Goal: Task Accomplishment & Management: Manage account settings

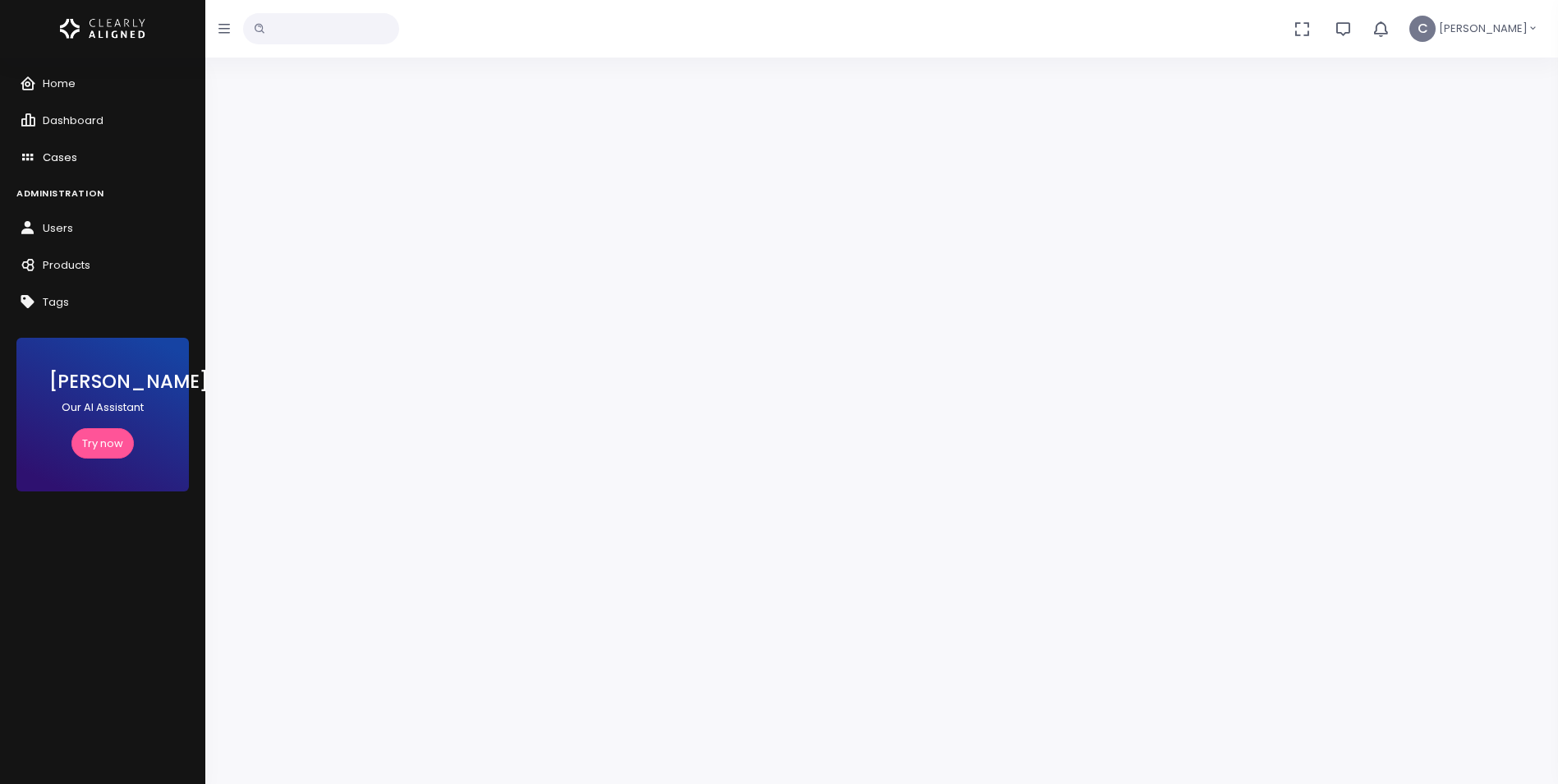
click at [51, 155] on span "Cases" at bounding box center [60, 157] width 35 height 16
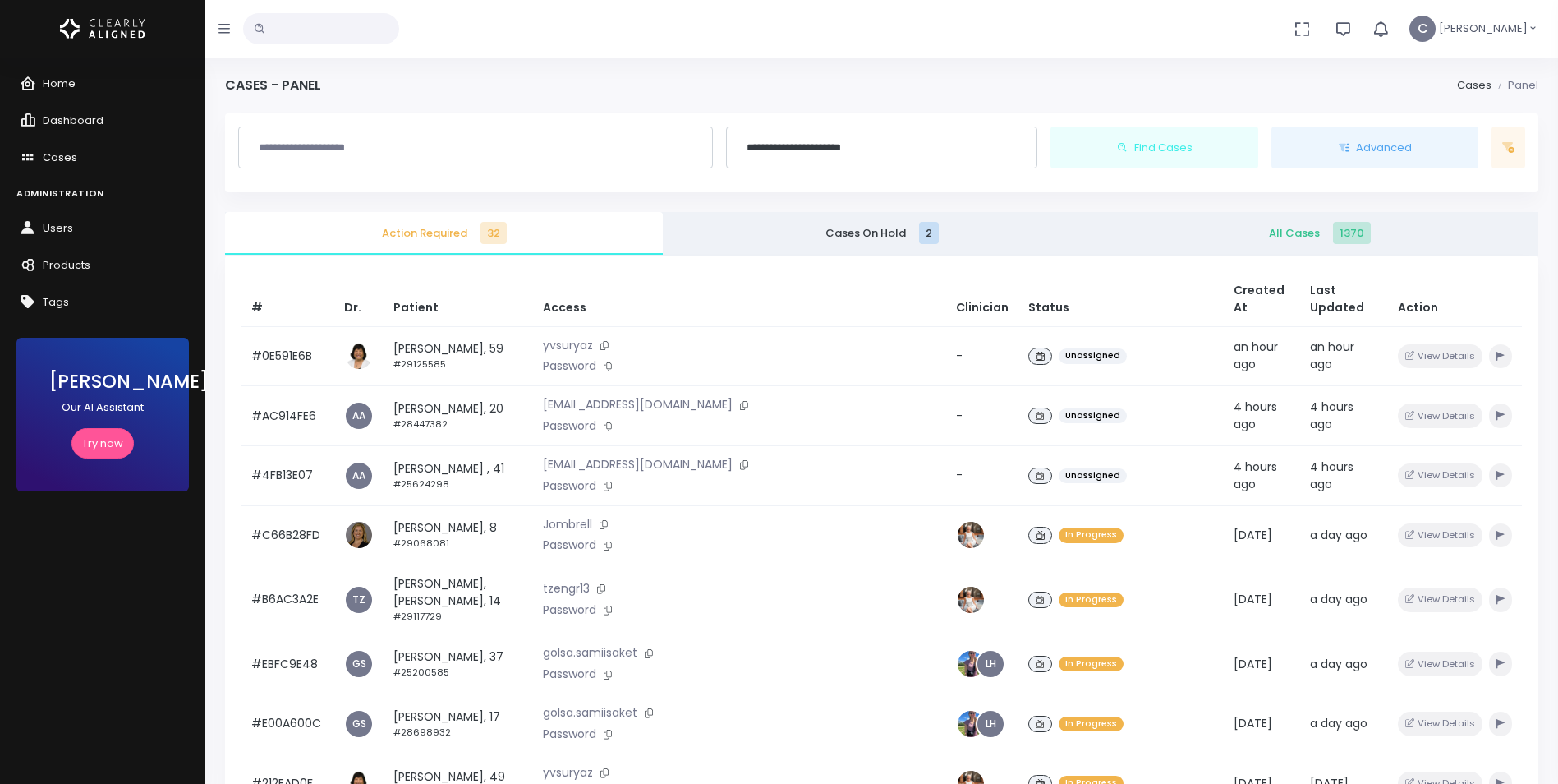
click at [359, 24] on input "text" at bounding box center [321, 28] width 156 height 31
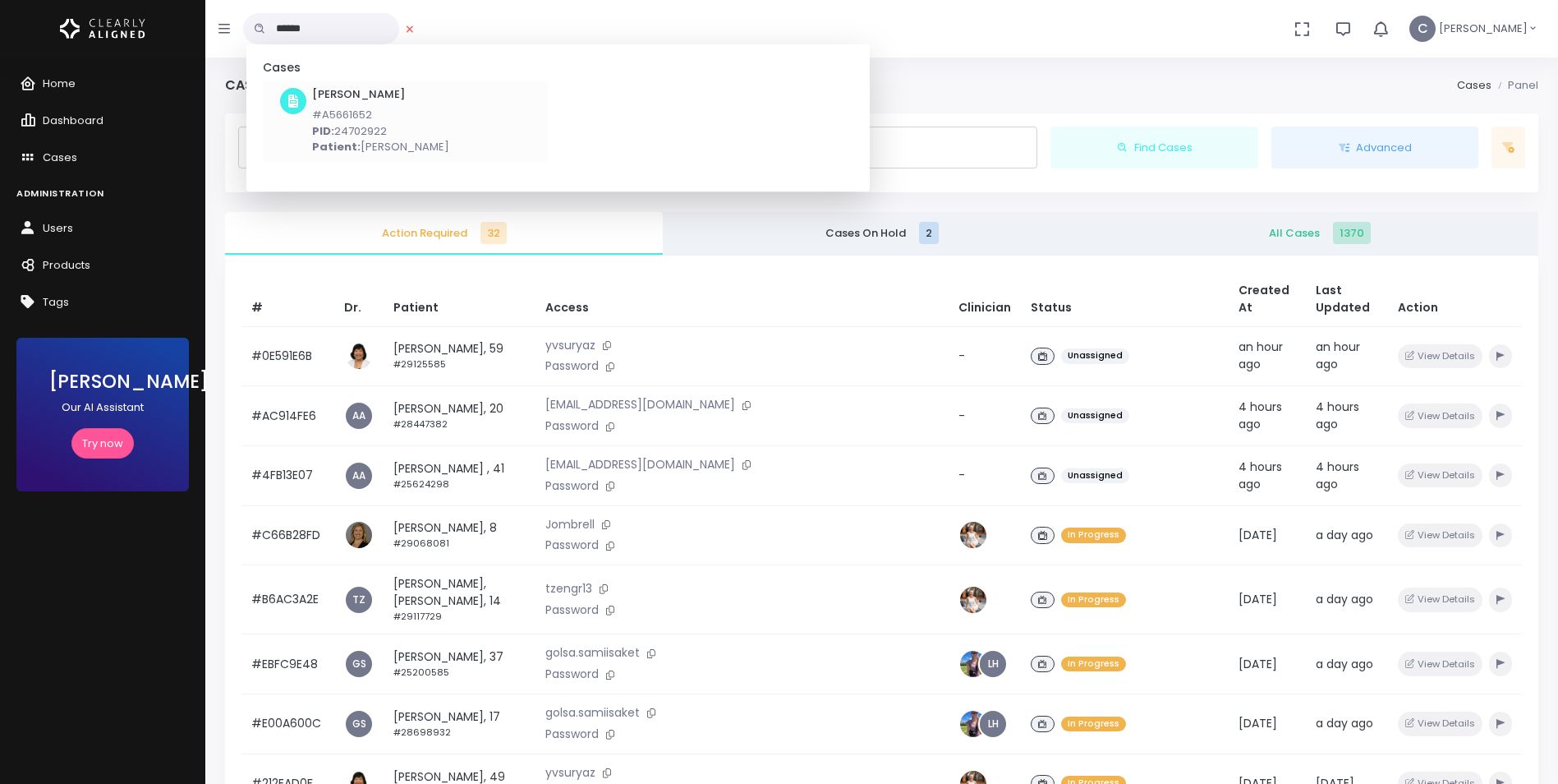
type input "******"
click at [387, 131] on p "PID: 24702922" at bounding box center [381, 132] width 138 height 17
click at [387, 131] on div at bounding box center [475, 148] width 474 height 43
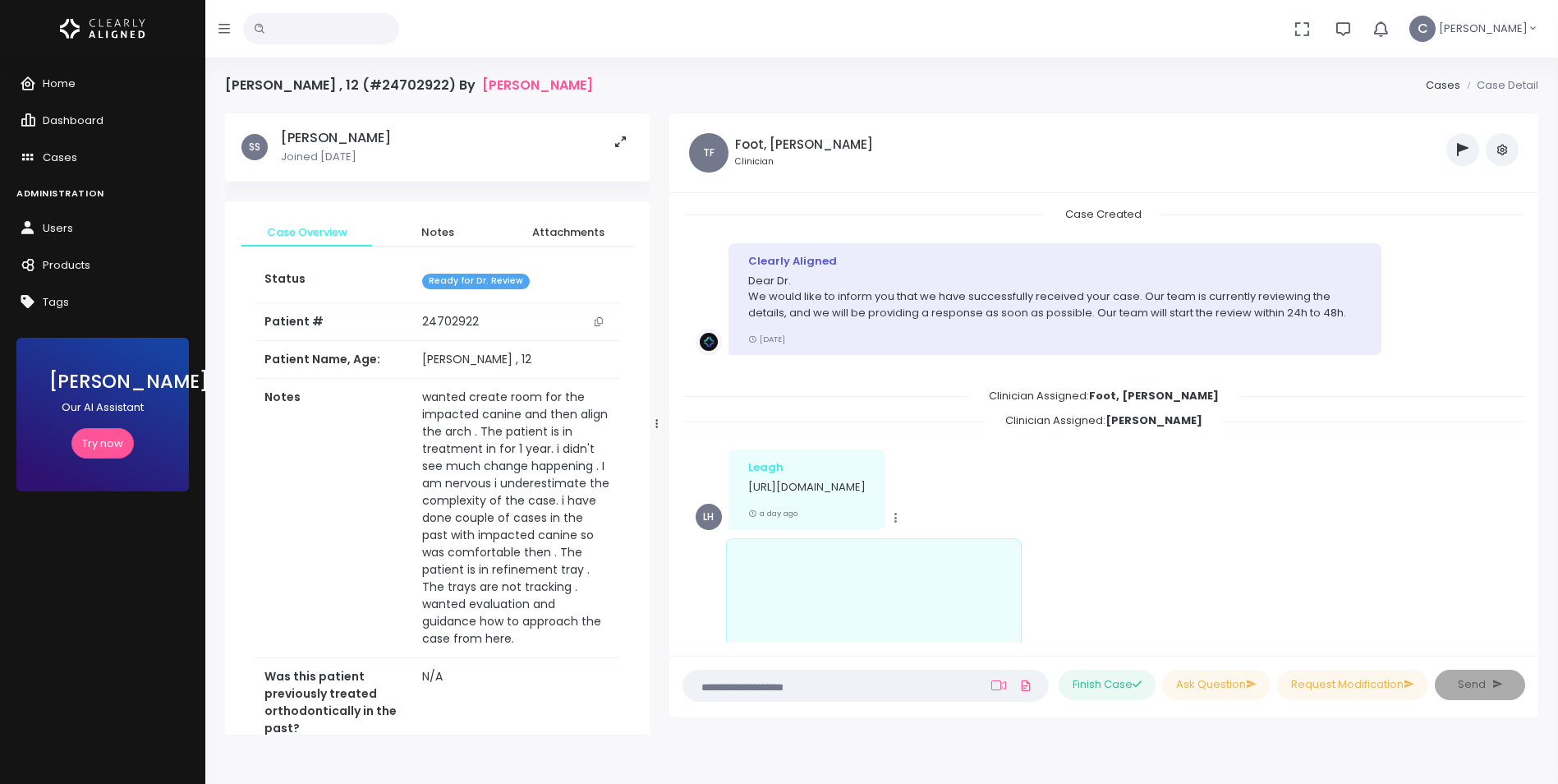
click at [1497, 150] on icon "button" at bounding box center [1503, 150] width 13 height 13
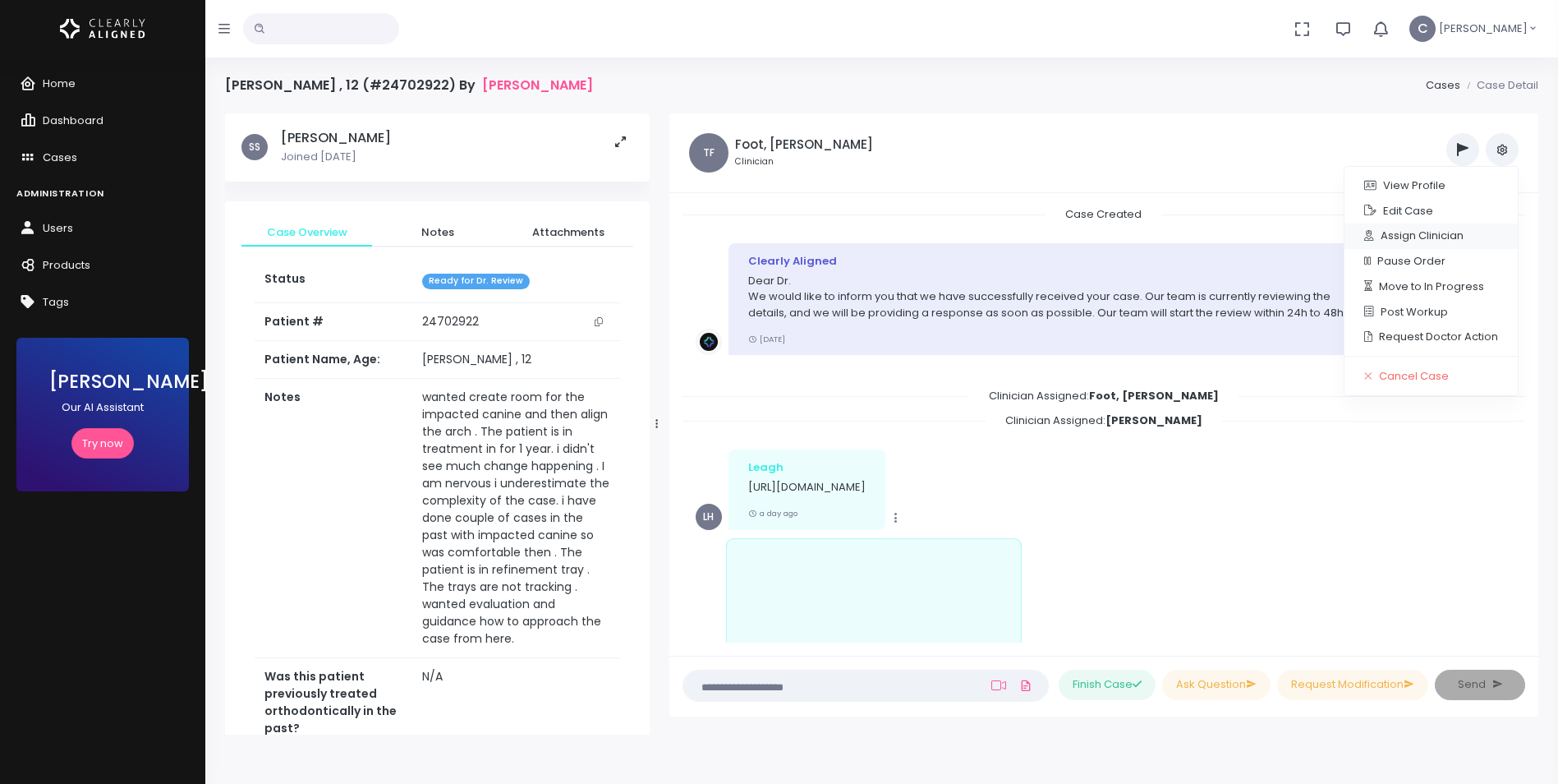
click at [1418, 240] on link "Assign Clinician" at bounding box center [1431, 236] width 173 height 25
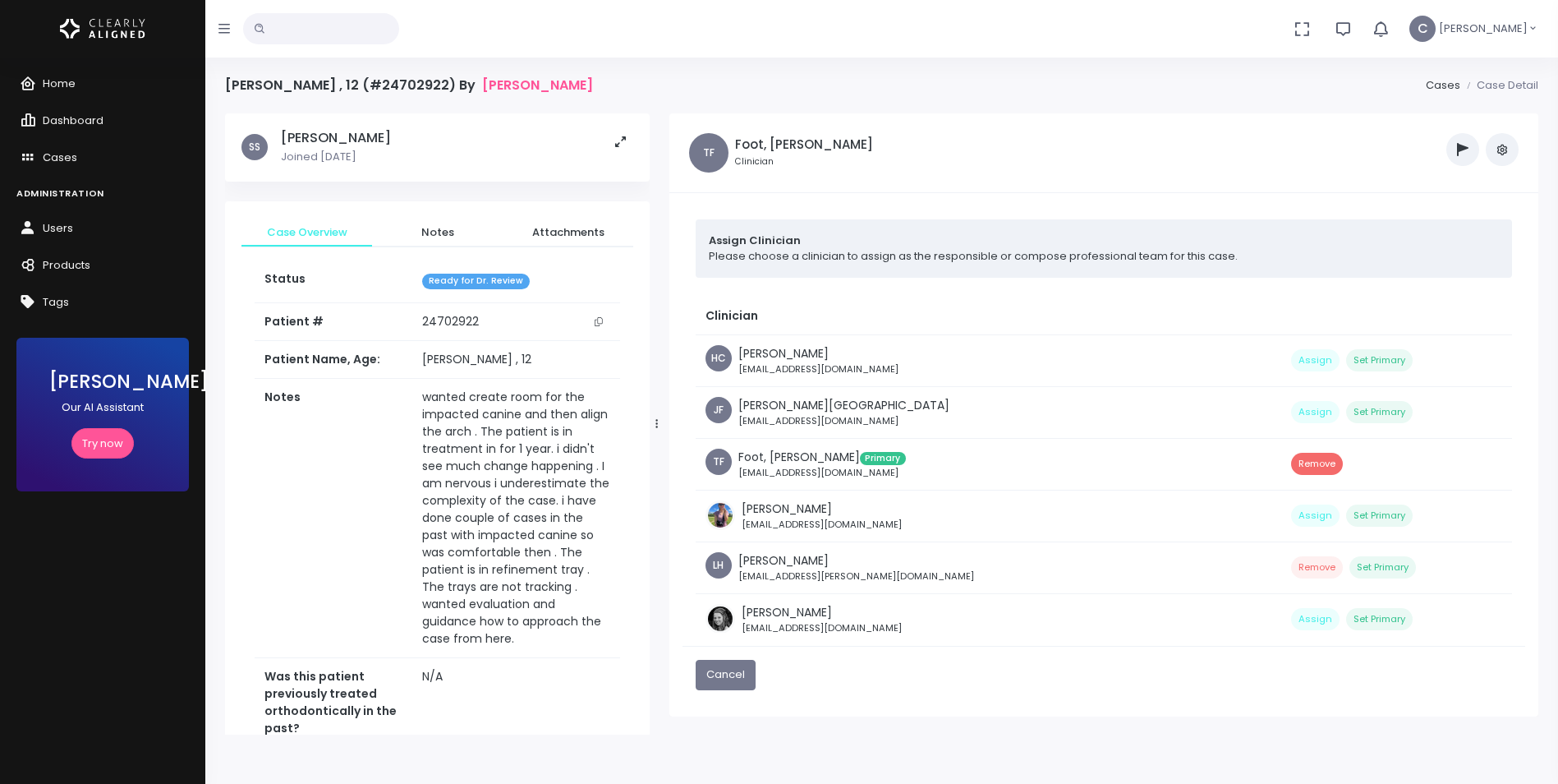
click at [1291, 461] on button "Remove" at bounding box center [1317, 464] width 51 height 22
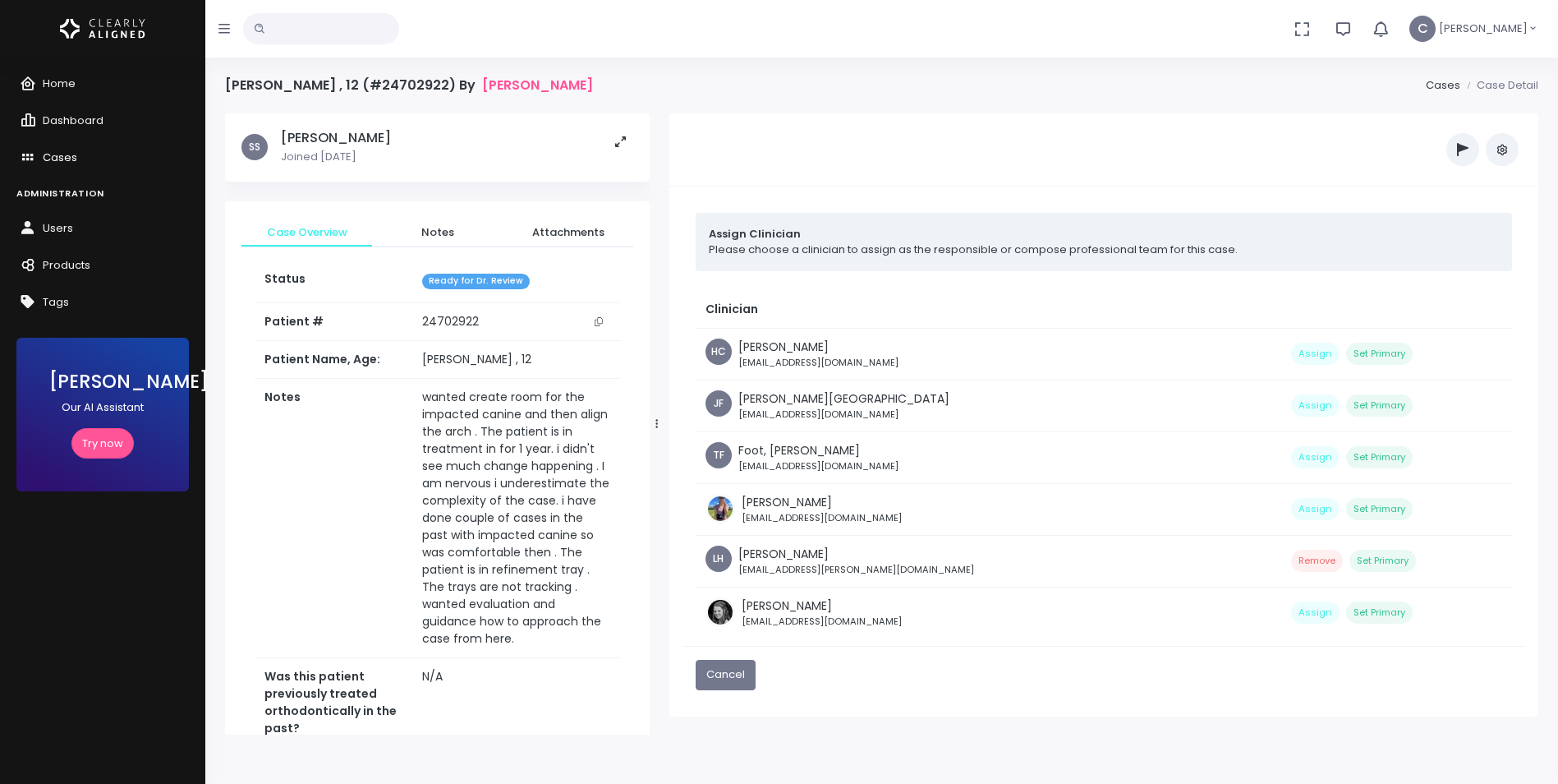
click at [60, 157] on span "Cases" at bounding box center [60, 157] width 35 height 16
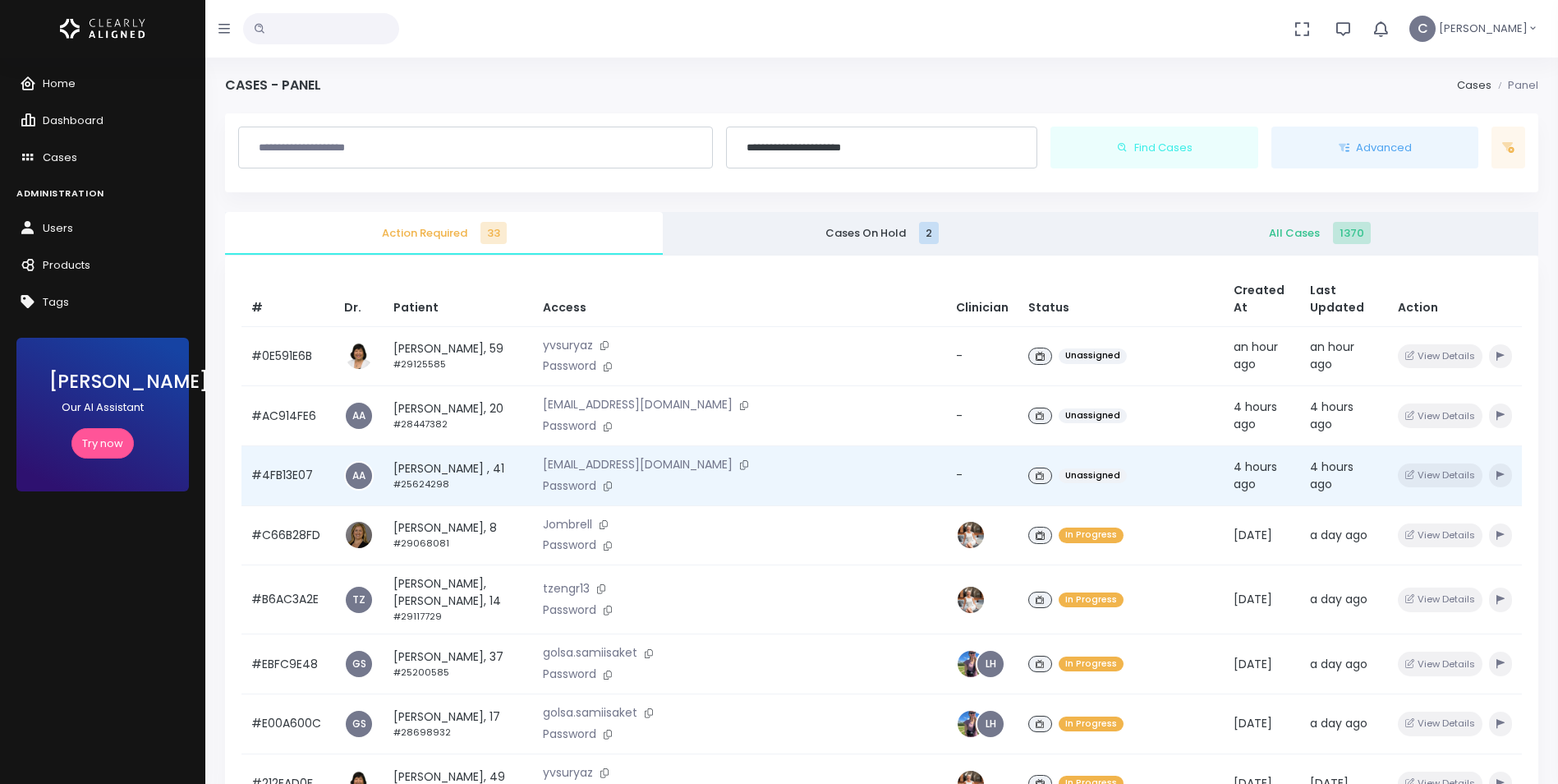
click at [1137, 464] on div "Unassigned" at bounding box center [1121, 475] width 185 height 23
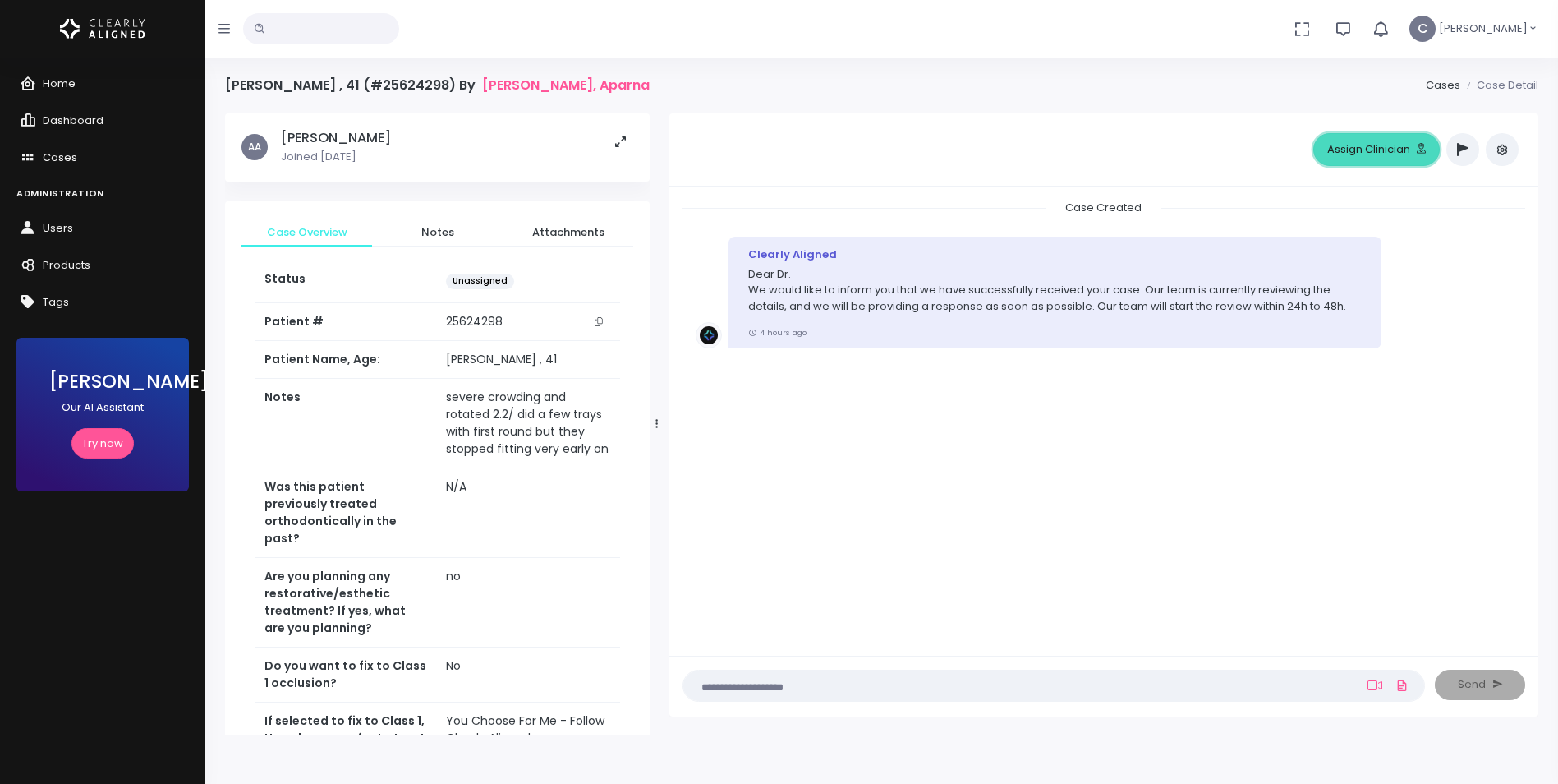
click at [1383, 138] on button "Assign Clinician" at bounding box center [1376, 149] width 126 height 33
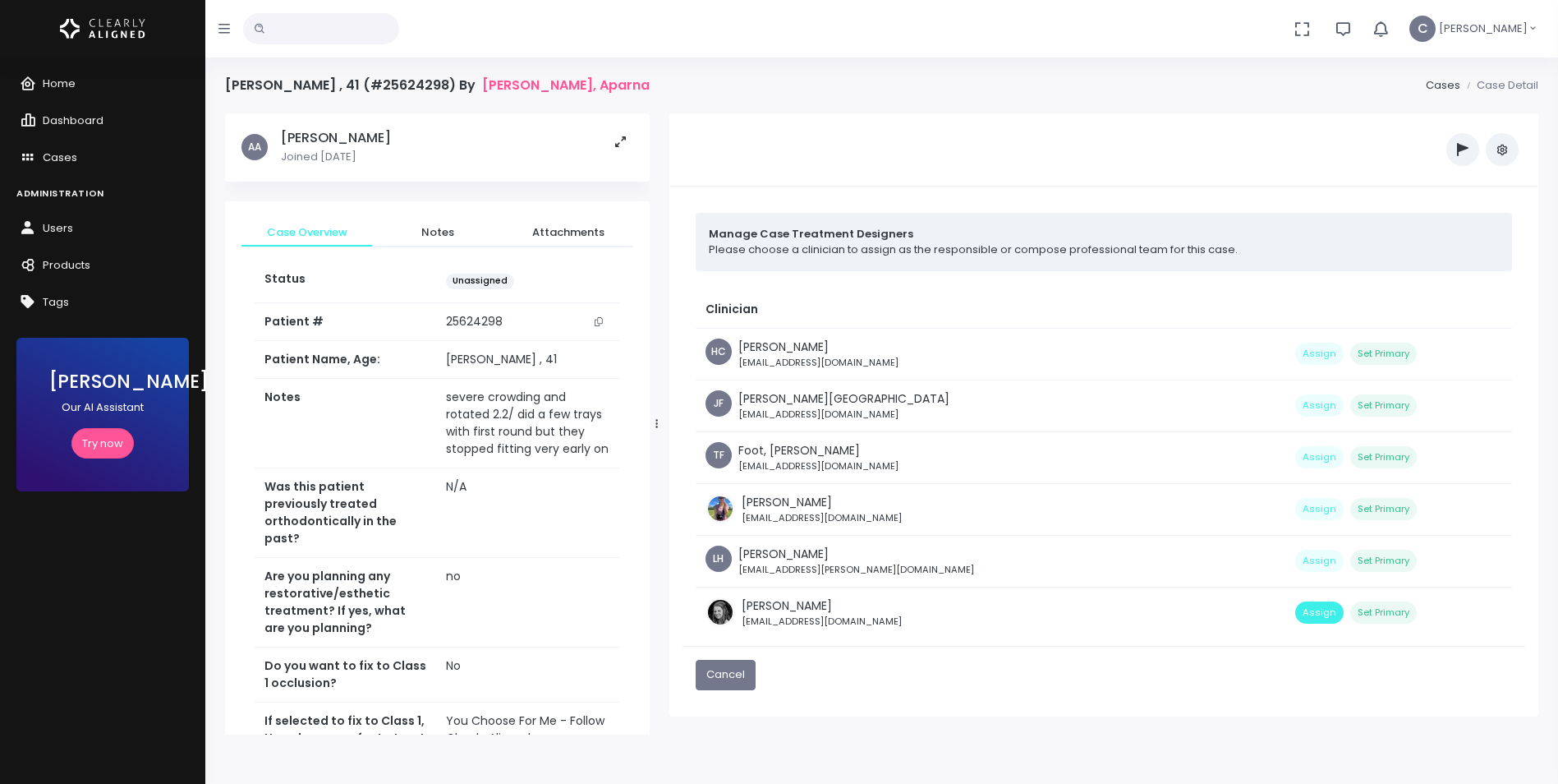
click at [1295, 614] on button "Assign" at bounding box center [1319, 613] width 49 height 22
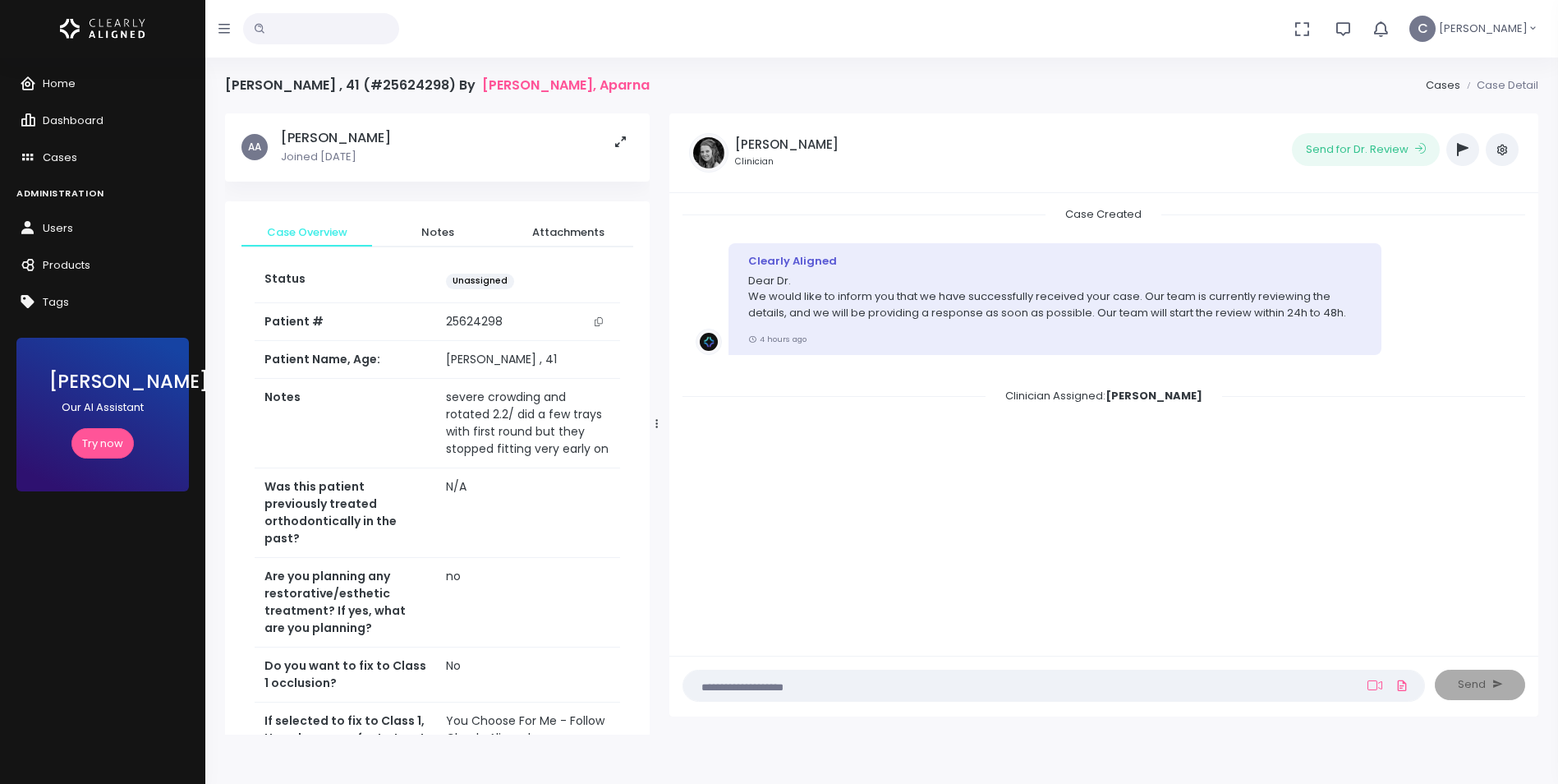
click at [1514, 154] on button "button" at bounding box center [1502, 149] width 33 height 33
click at [1407, 232] on link "Assign Clinician" at bounding box center [1431, 236] width 173 height 25
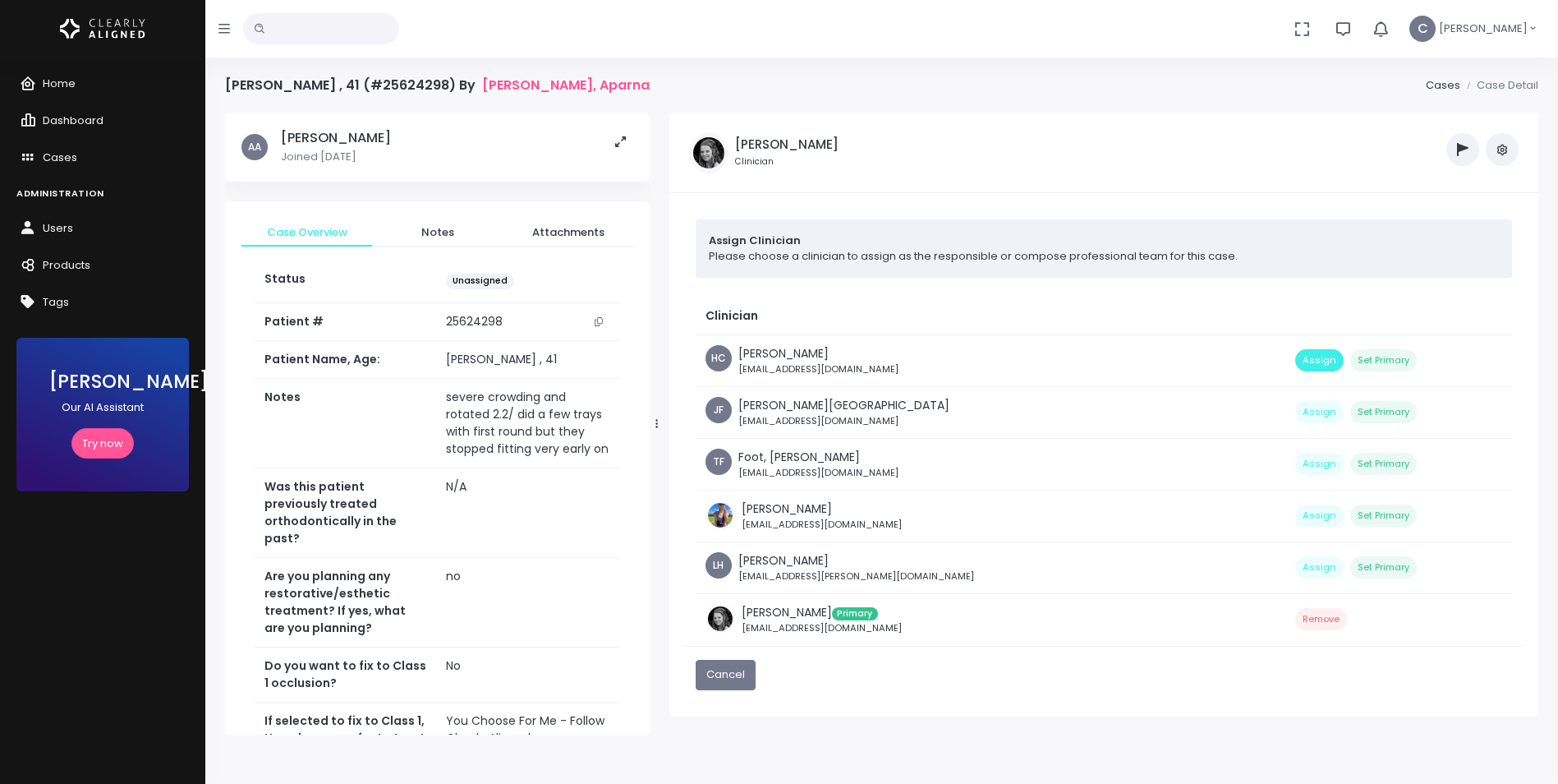
click at [1295, 353] on button "Assign" at bounding box center [1319, 360] width 49 height 22
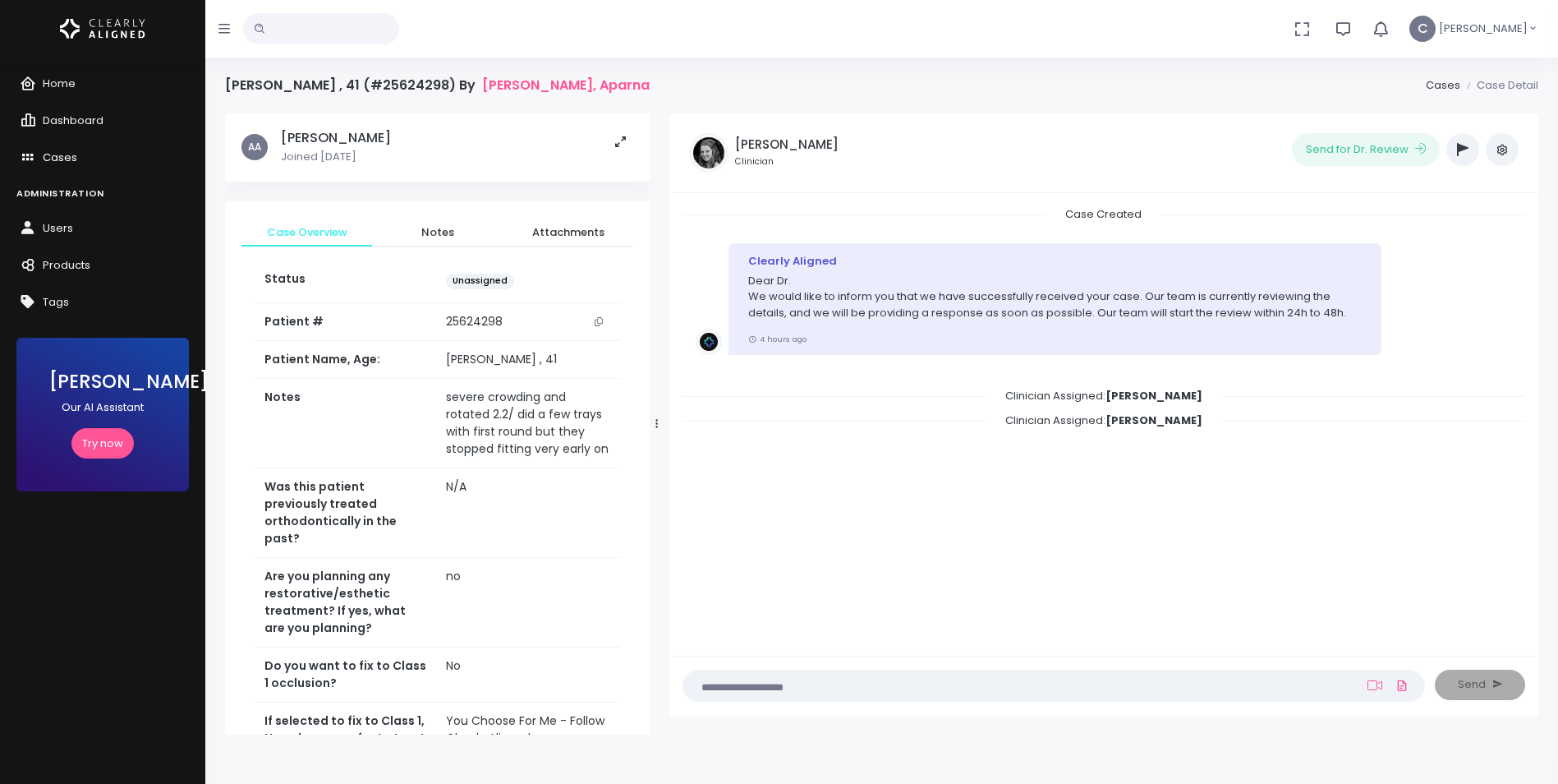
click at [57, 153] on span "Cases" at bounding box center [60, 157] width 35 height 16
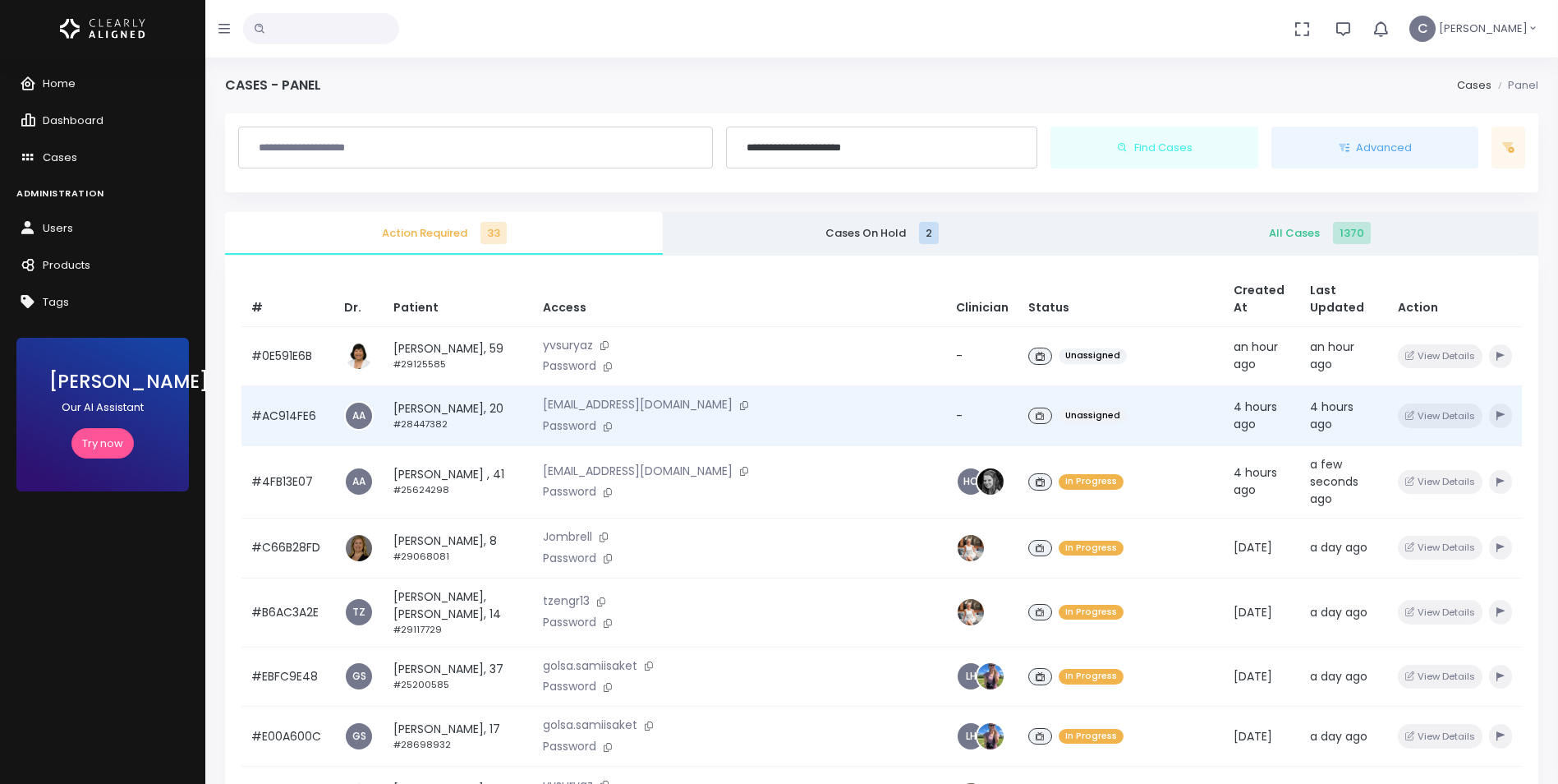
click at [1047, 404] on div "Unassigned" at bounding box center [1121, 415] width 185 height 23
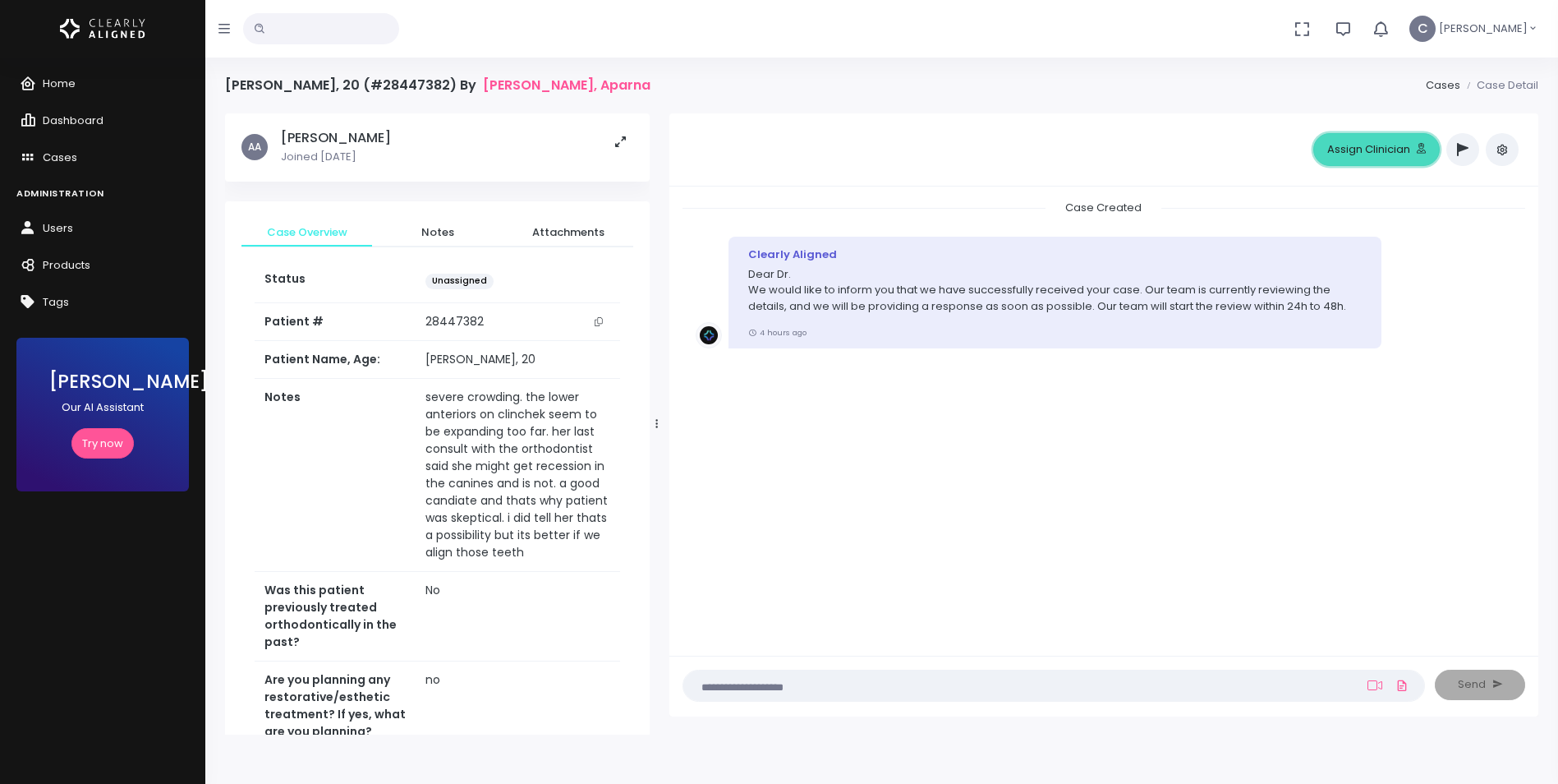
click at [1390, 148] on button "Assign Clinician" at bounding box center [1376, 149] width 126 height 33
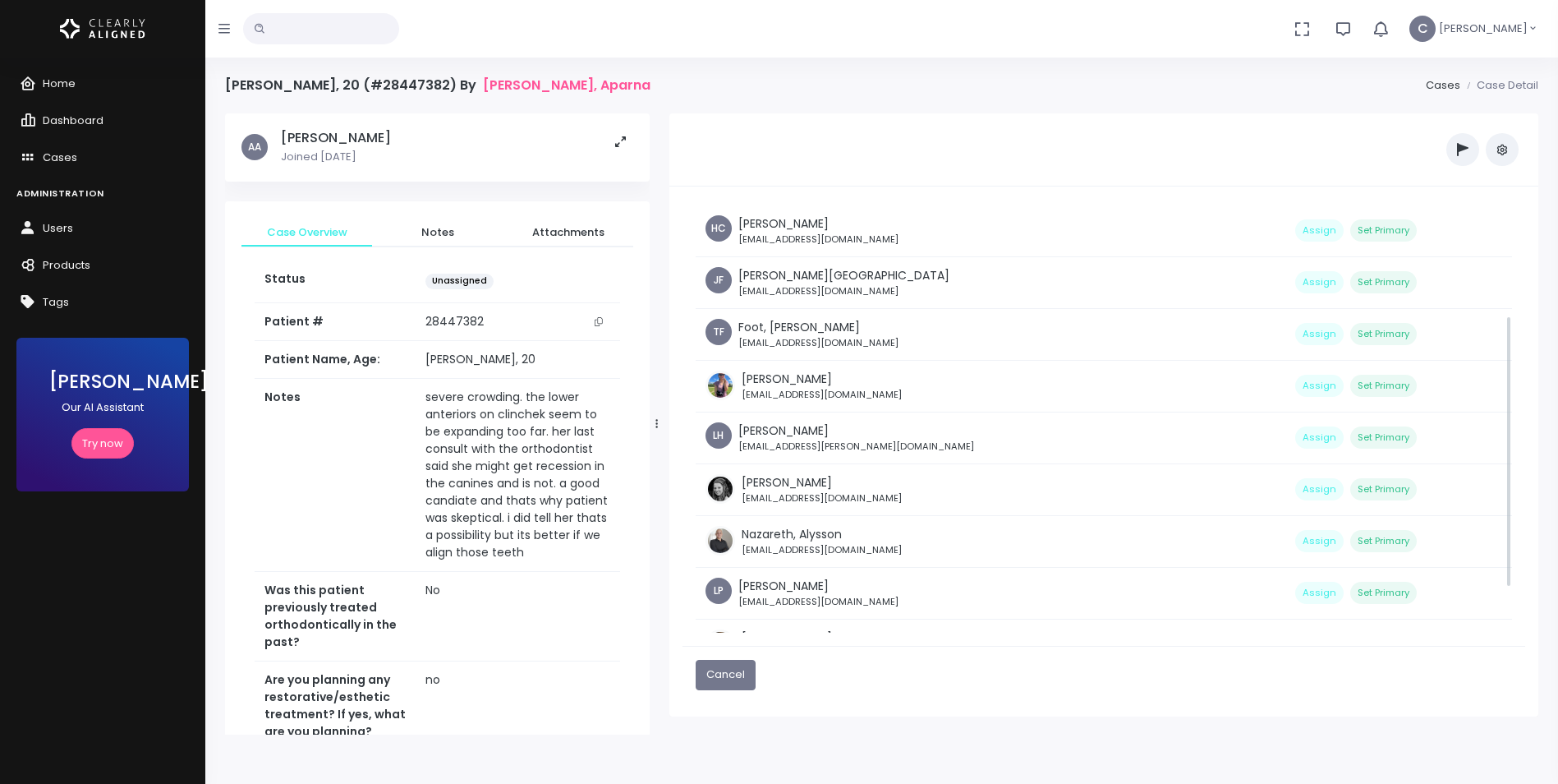
scroll to position [165, 0]
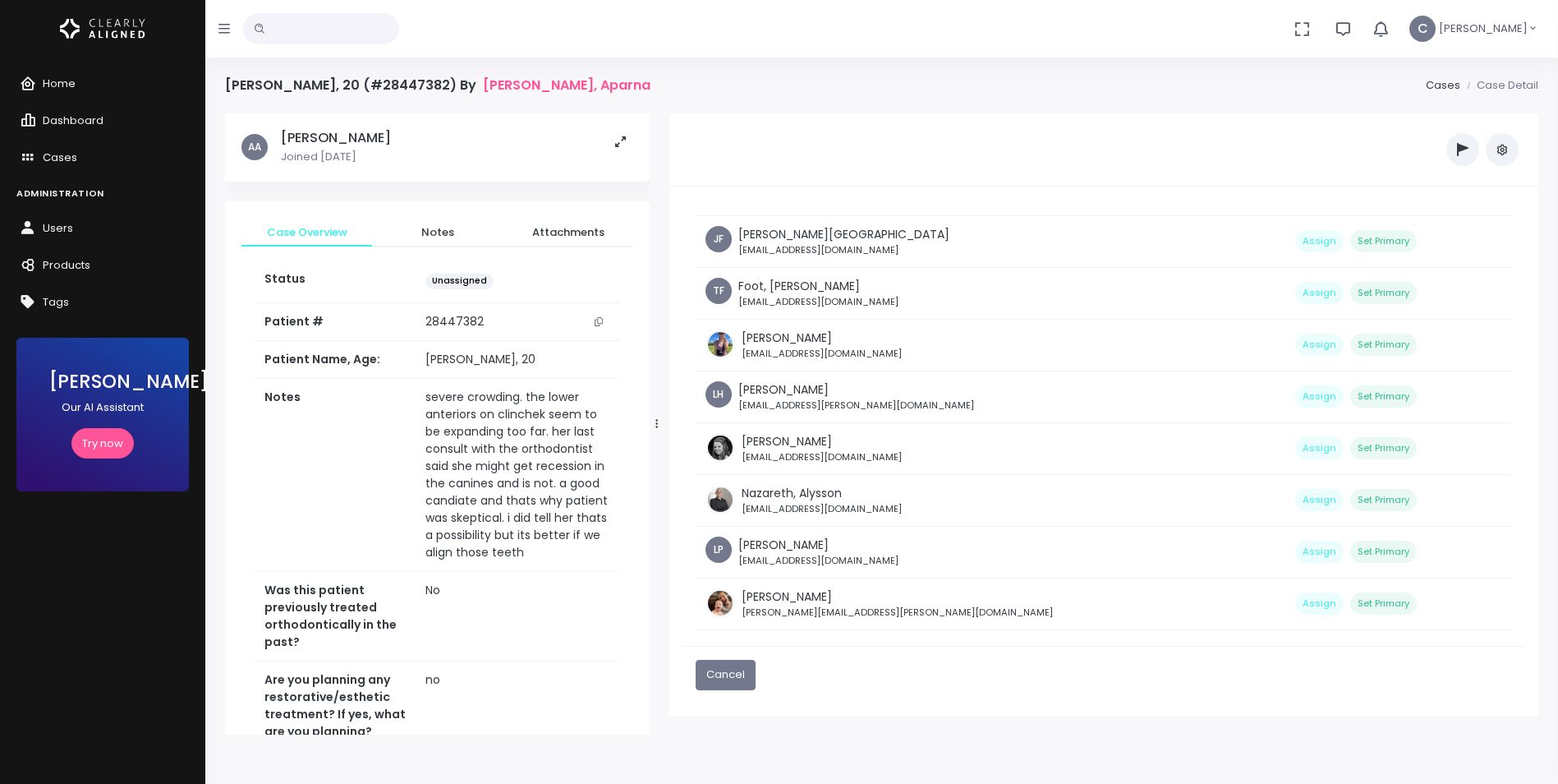
click at [1286, 448] on td "Assign Set Primary" at bounding box center [1399, 447] width 226 height 51
click at [1295, 449] on button "Assign" at bounding box center [1319, 448] width 49 height 22
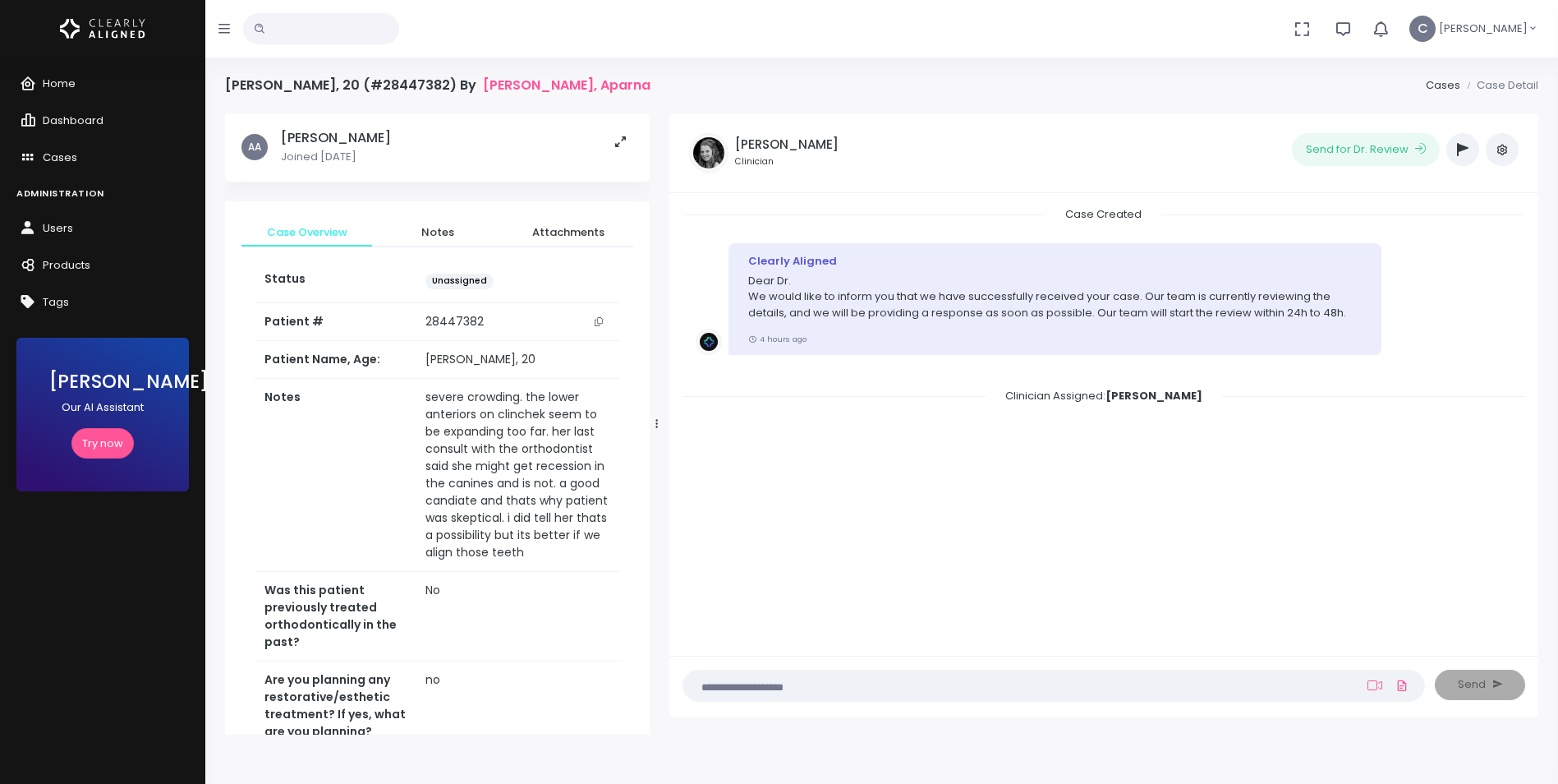
click at [1510, 158] on button "button" at bounding box center [1502, 149] width 33 height 33
click at [1430, 231] on link "Assign Clinician" at bounding box center [1431, 236] width 173 height 25
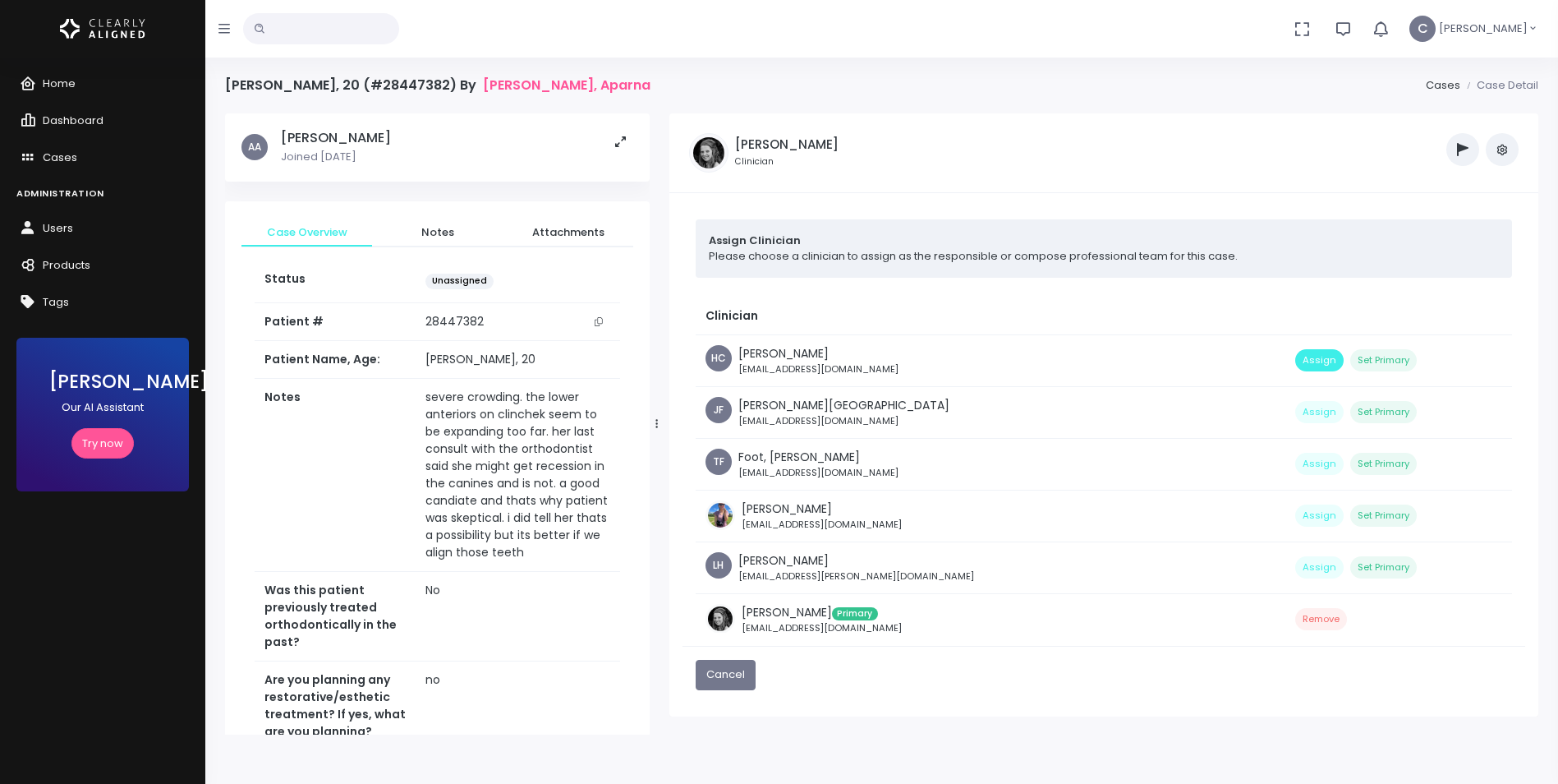
click at [1295, 357] on button "Assign" at bounding box center [1319, 360] width 49 height 22
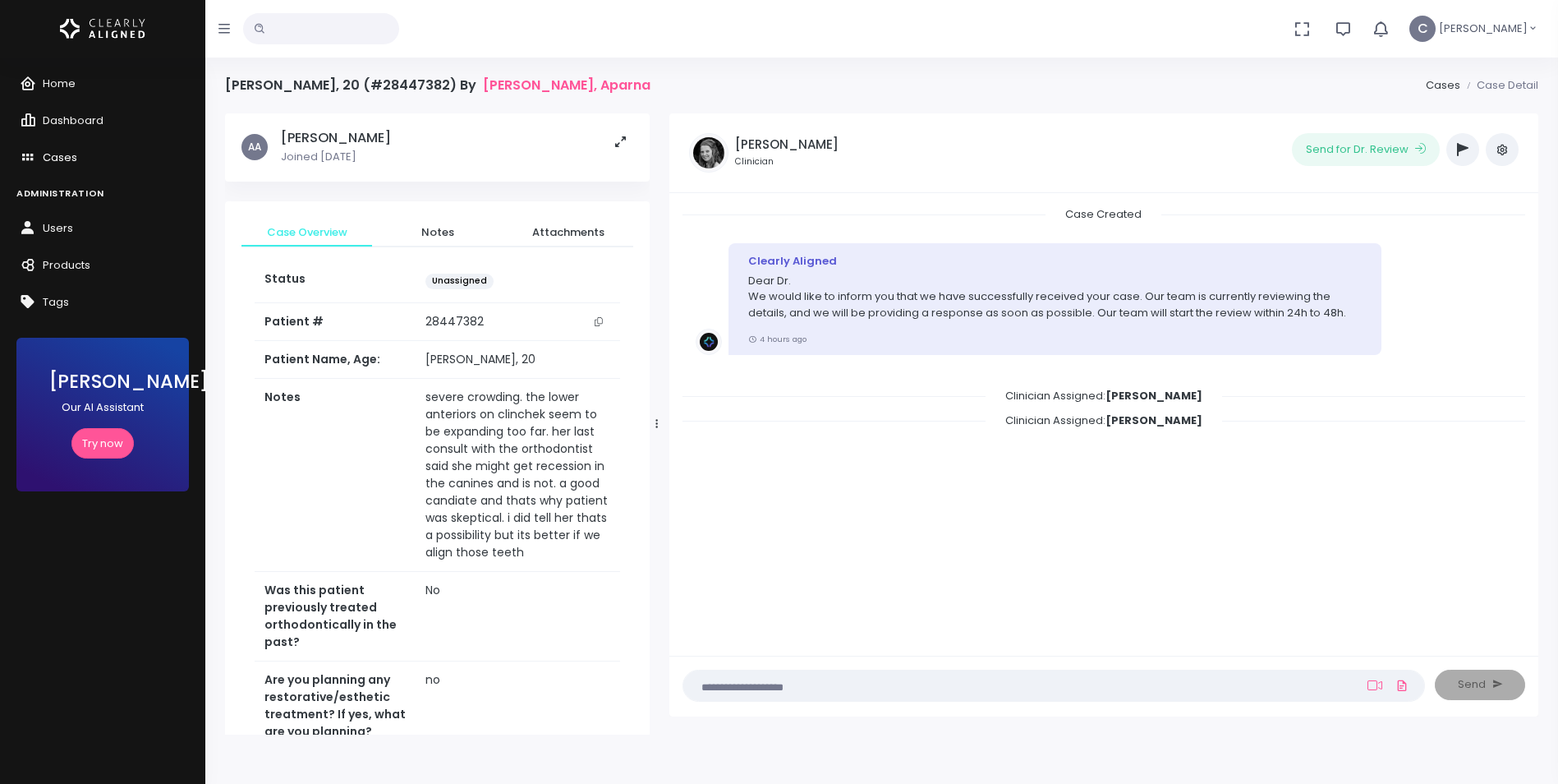
click at [46, 158] on span "Cases" at bounding box center [60, 157] width 35 height 16
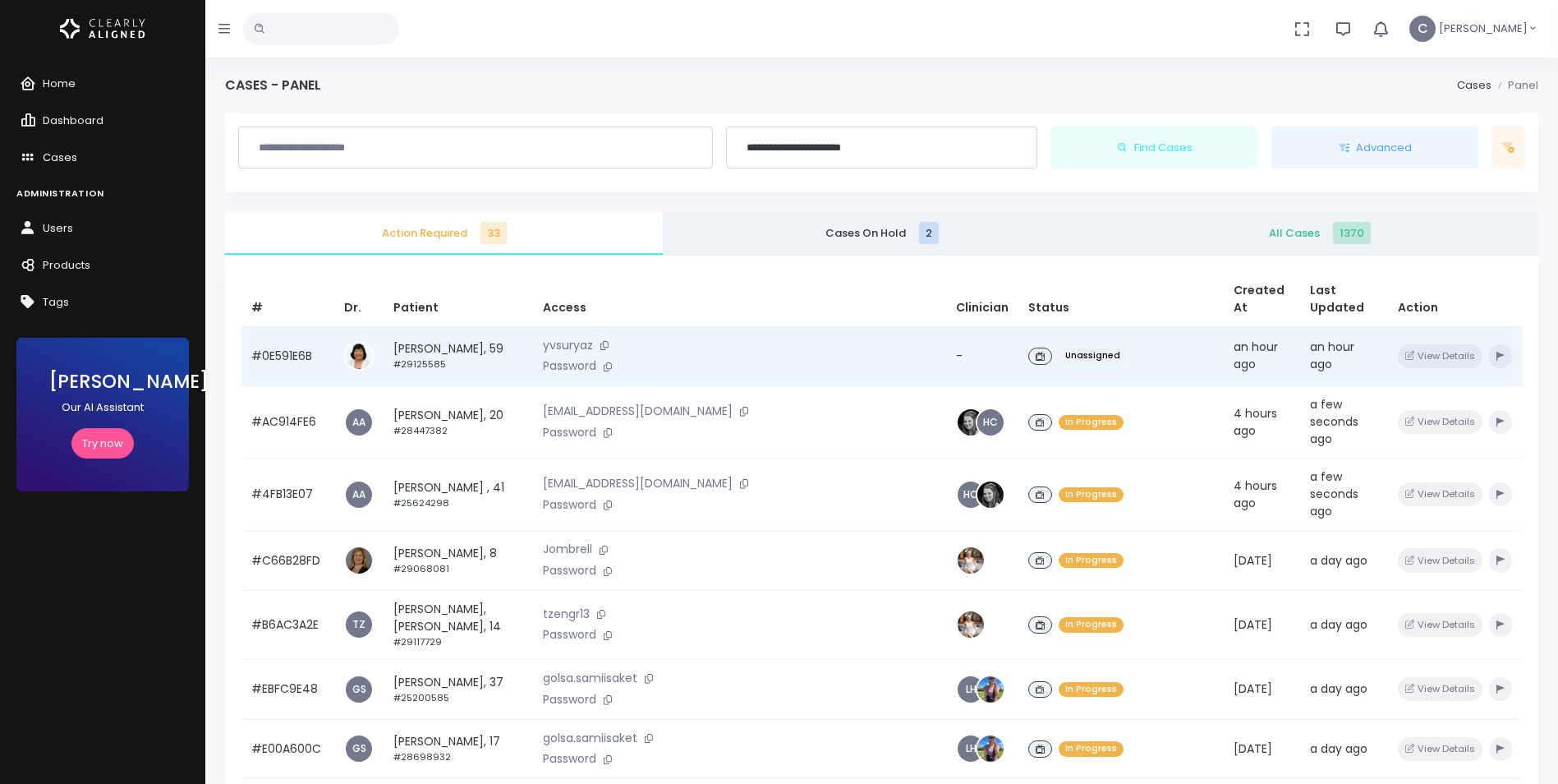
click at [1095, 344] on div "Unassigned" at bounding box center [1121, 356] width 185 height 23
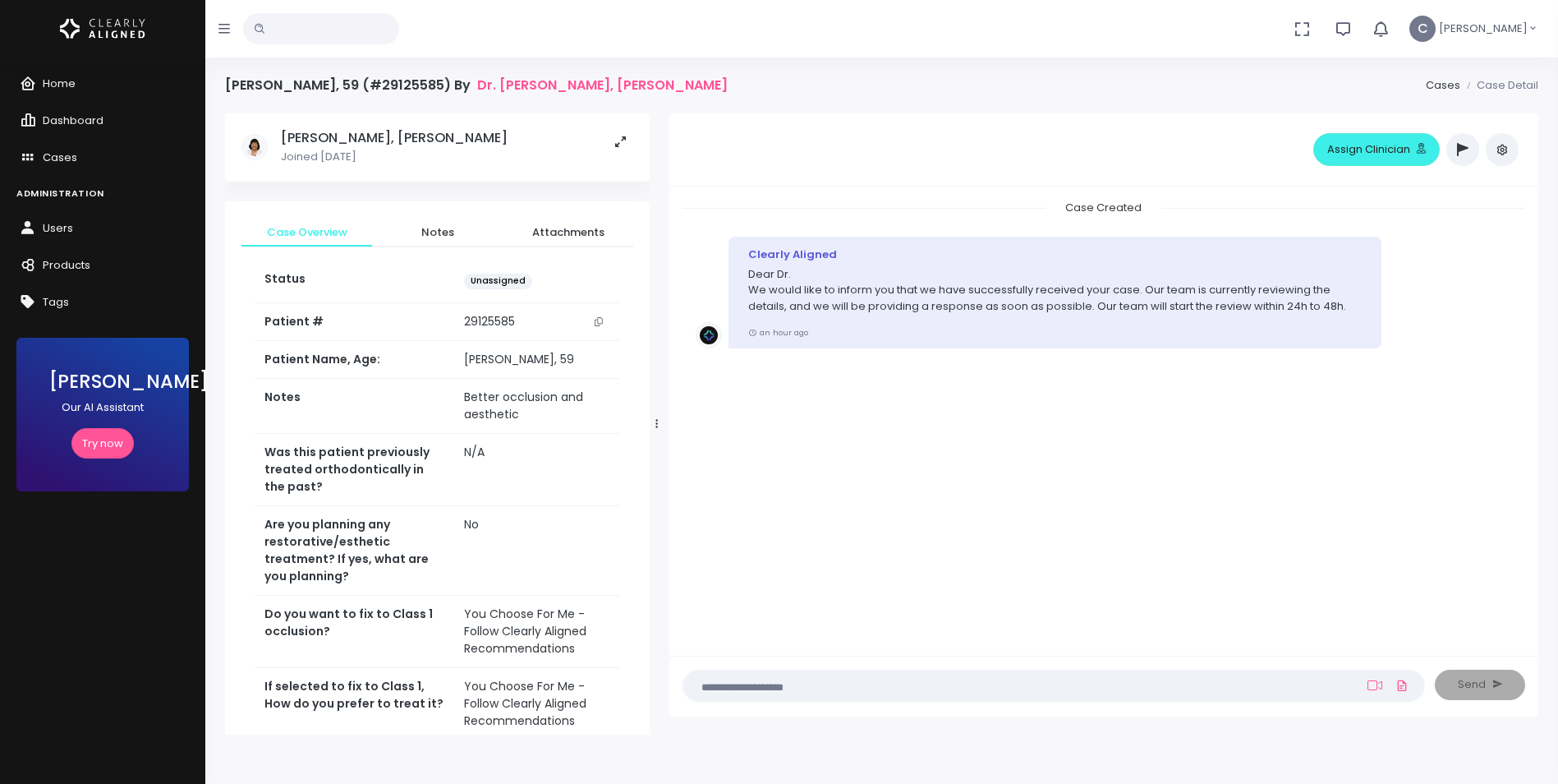
click at [1505, 149] on icon "button" at bounding box center [1503, 150] width 13 height 13
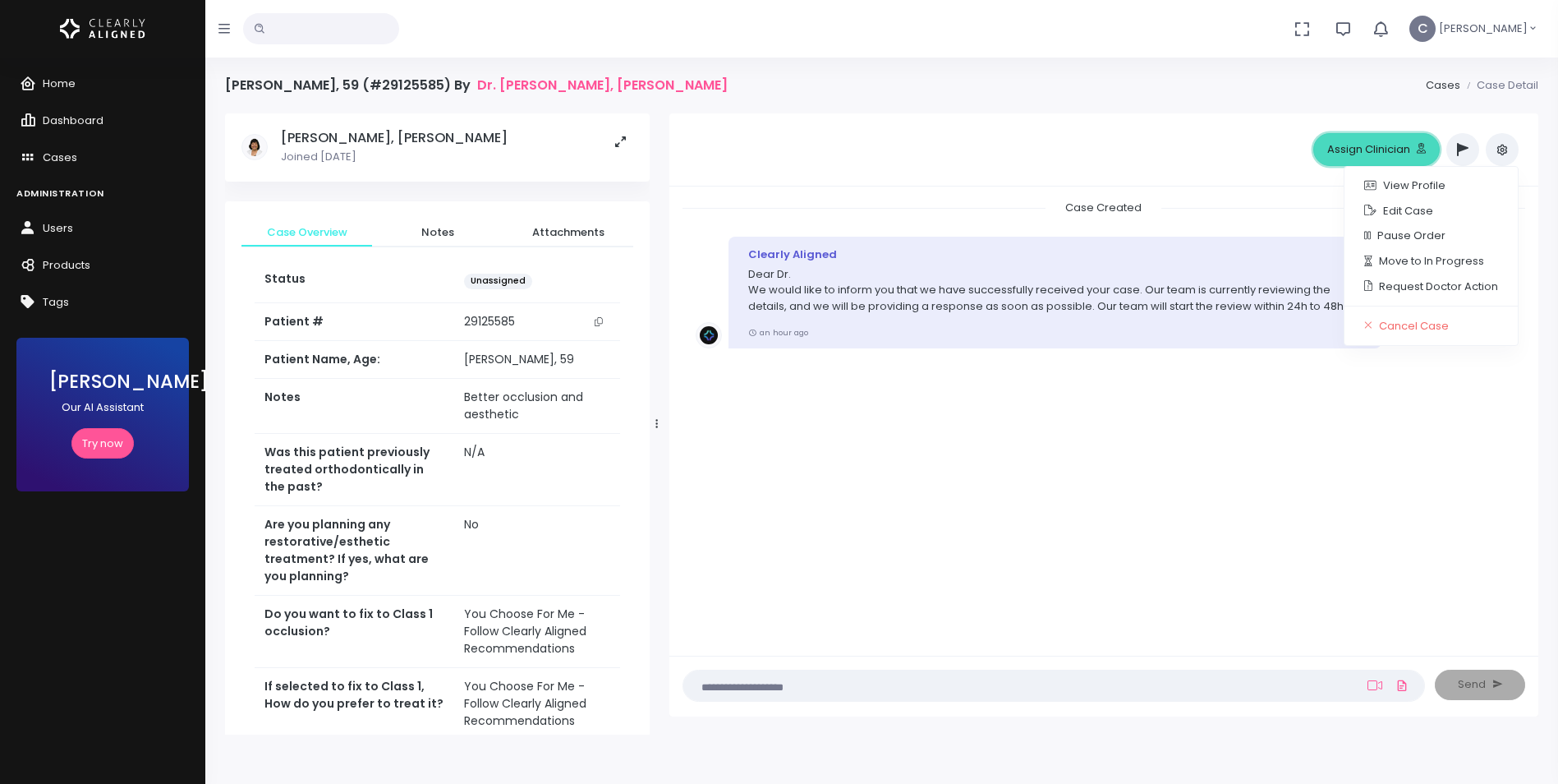
click at [1369, 157] on button "Assign Clinician" at bounding box center [1376, 149] width 126 height 33
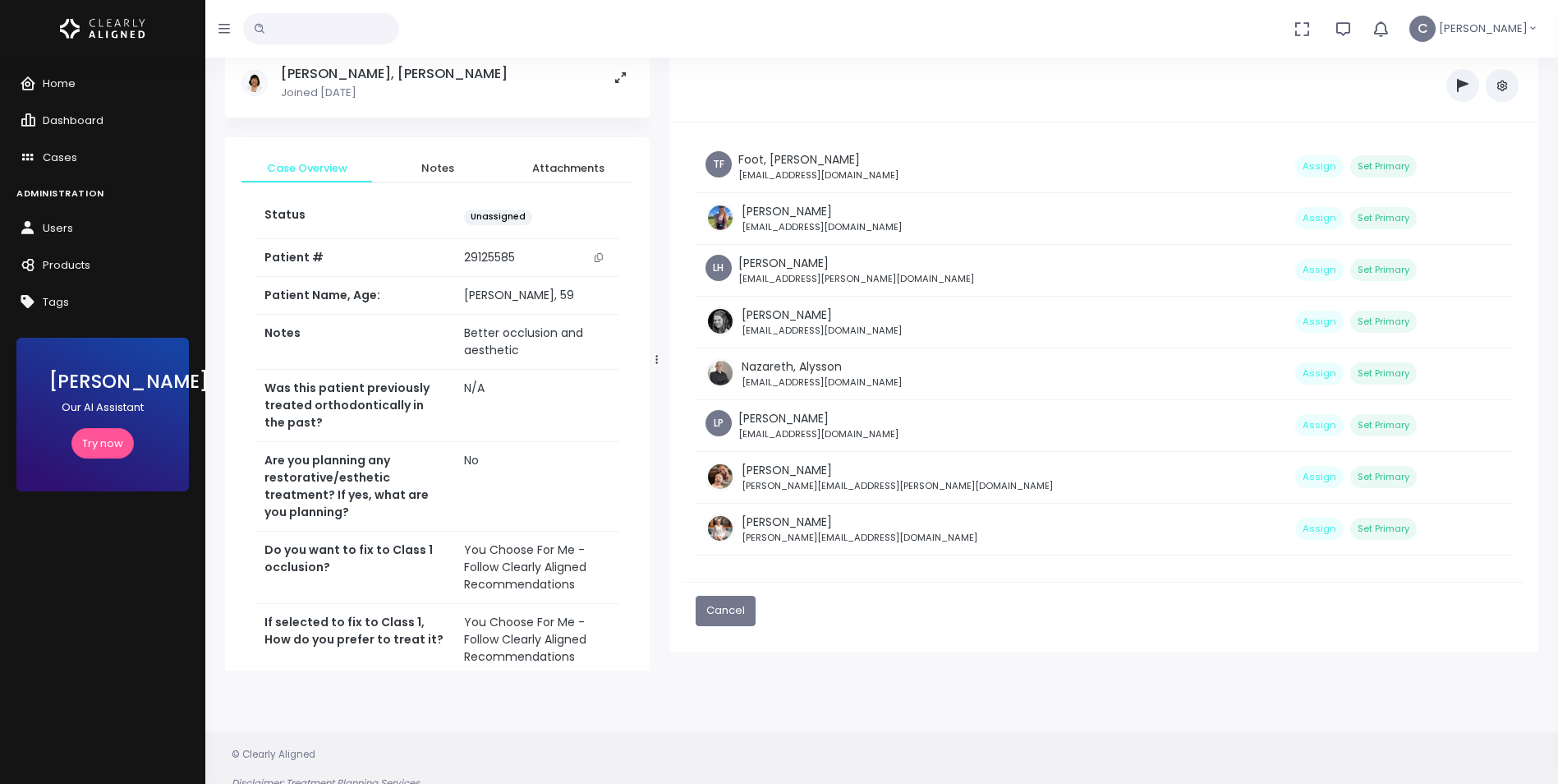
scroll to position [131, 0]
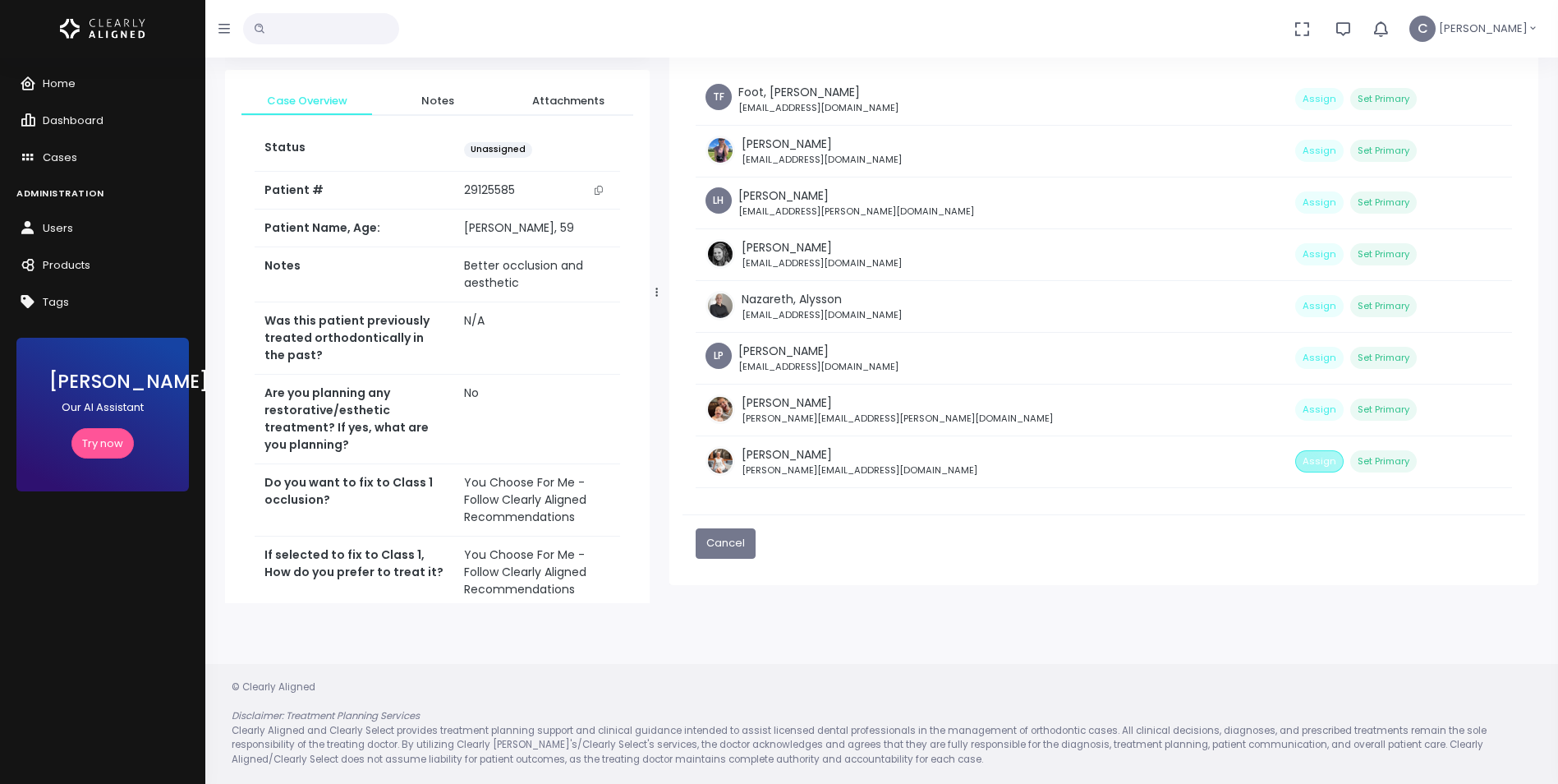
click at [1295, 461] on button "Assign" at bounding box center [1319, 461] width 49 height 22
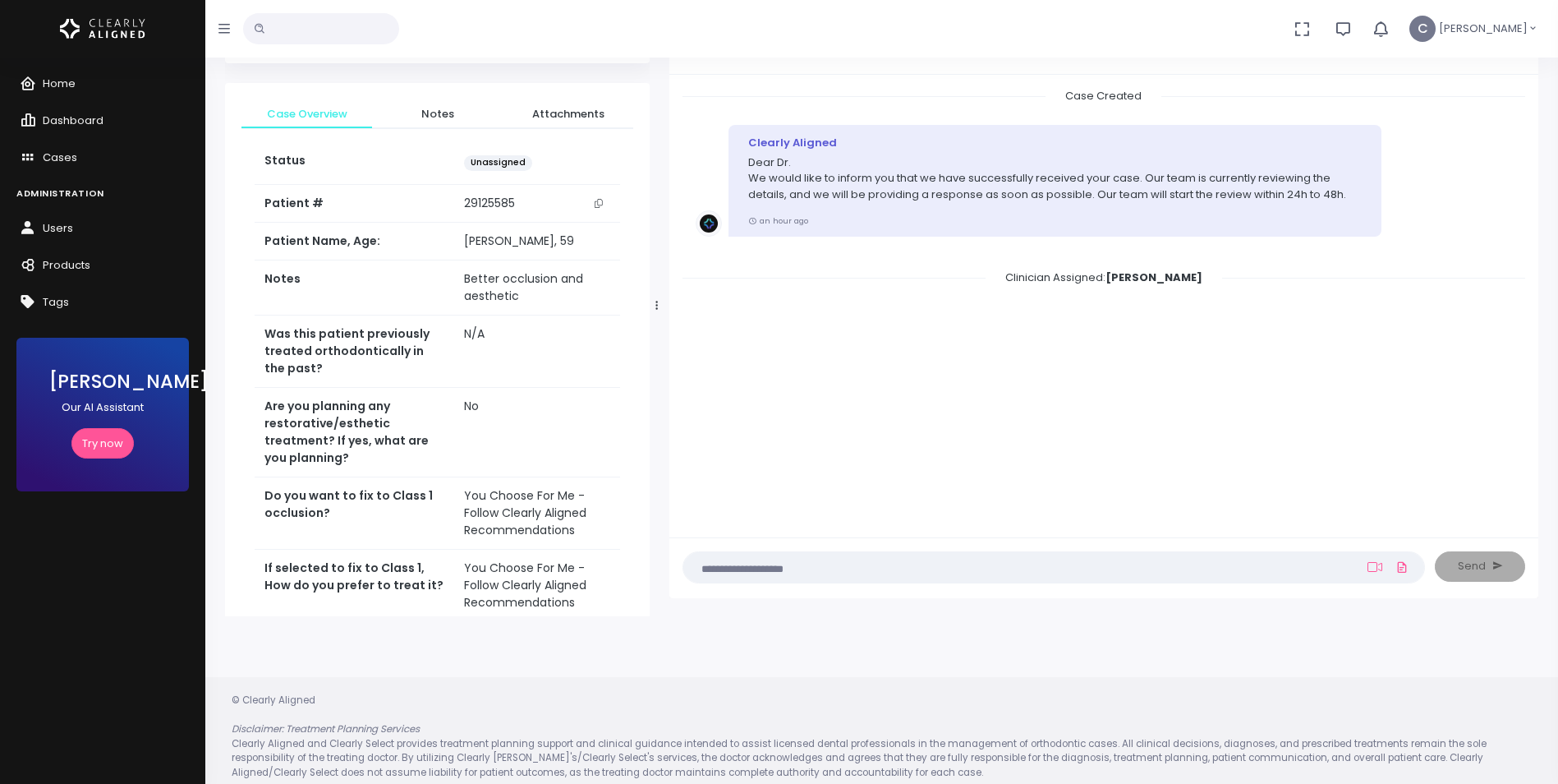
scroll to position [0, 0]
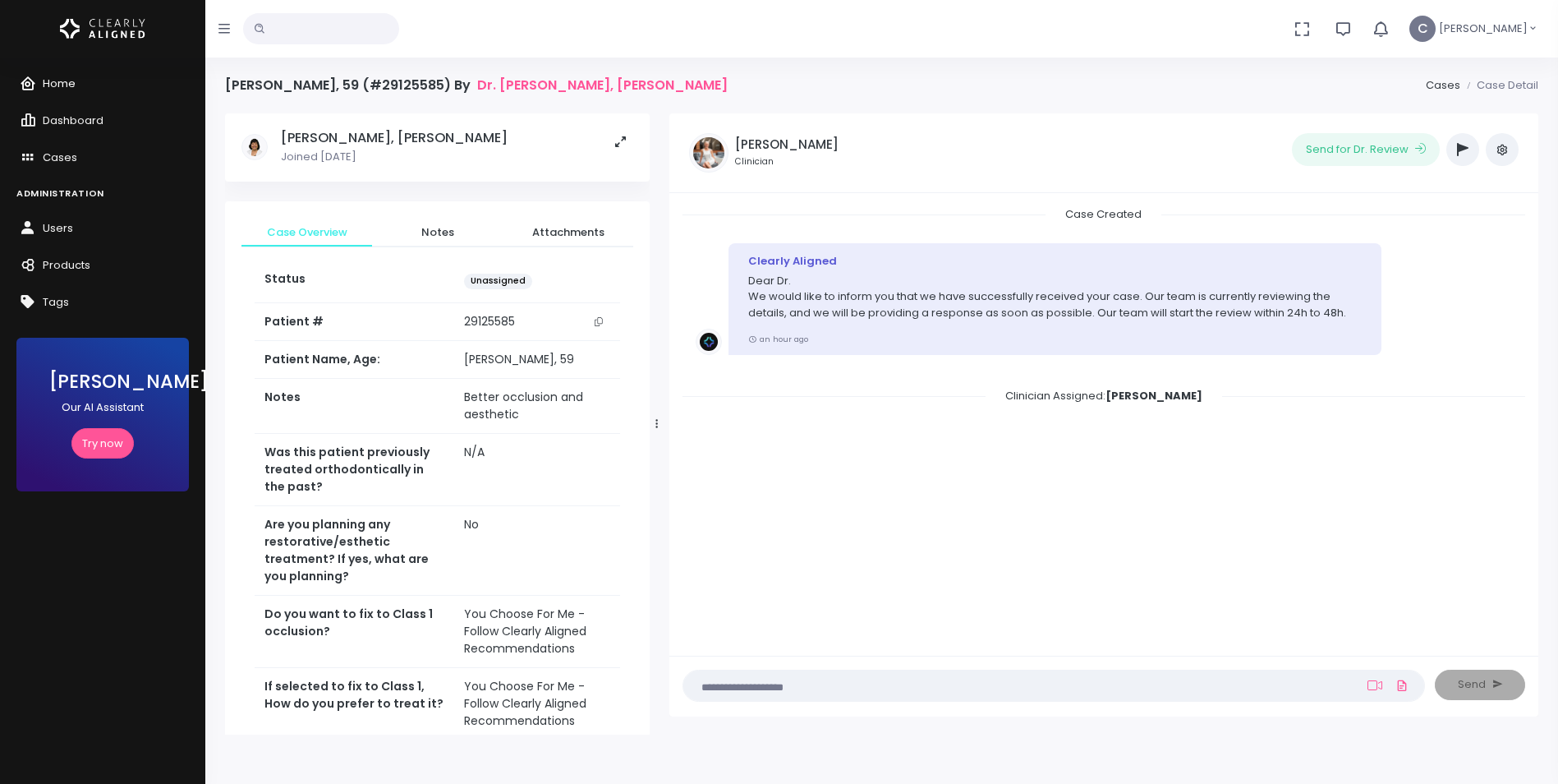
click at [36, 87] on icon "scrollable content" at bounding box center [31, 84] width 23 height 21
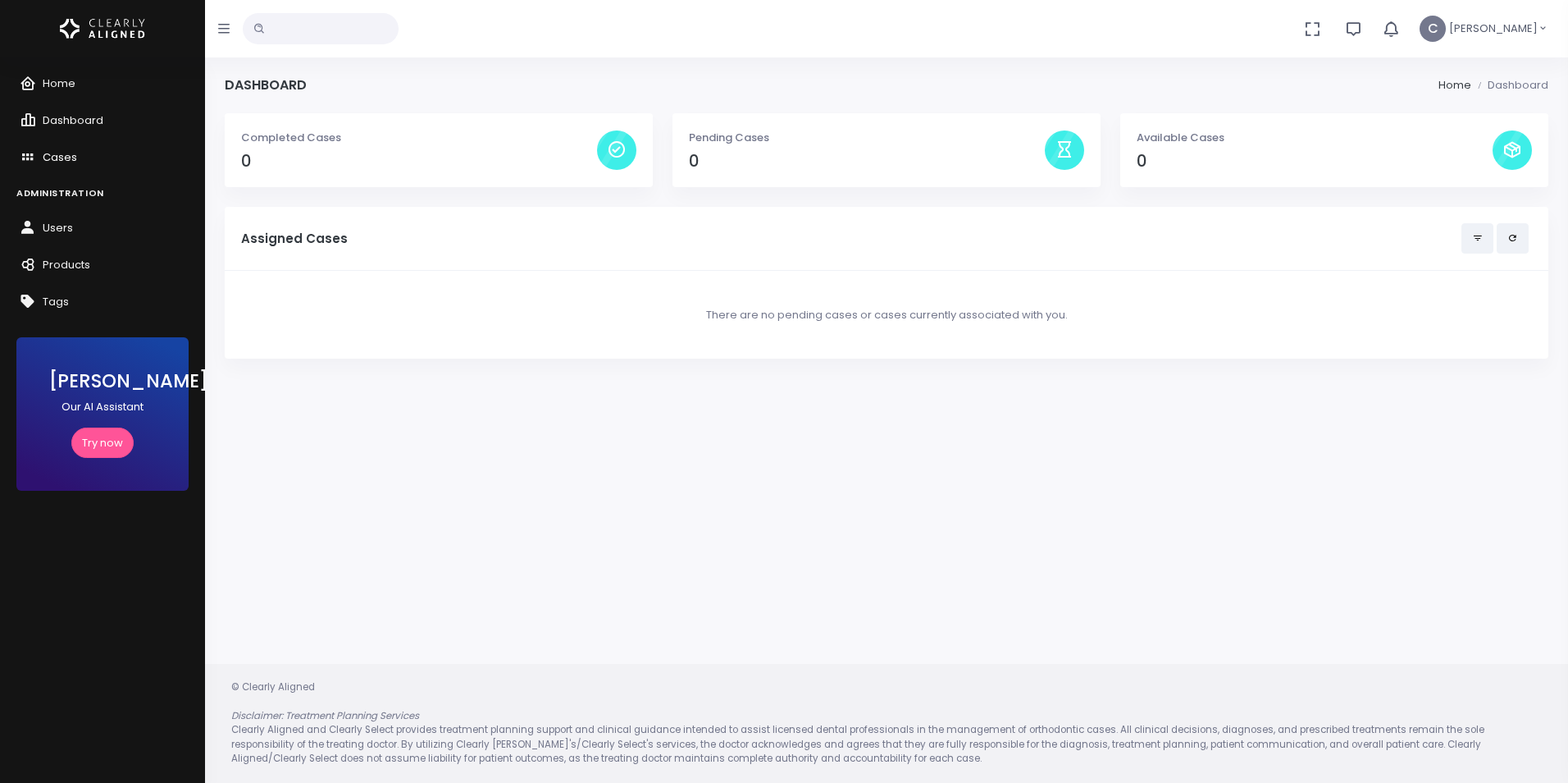
click at [60, 161] on span "Cases" at bounding box center [60, 157] width 35 height 16
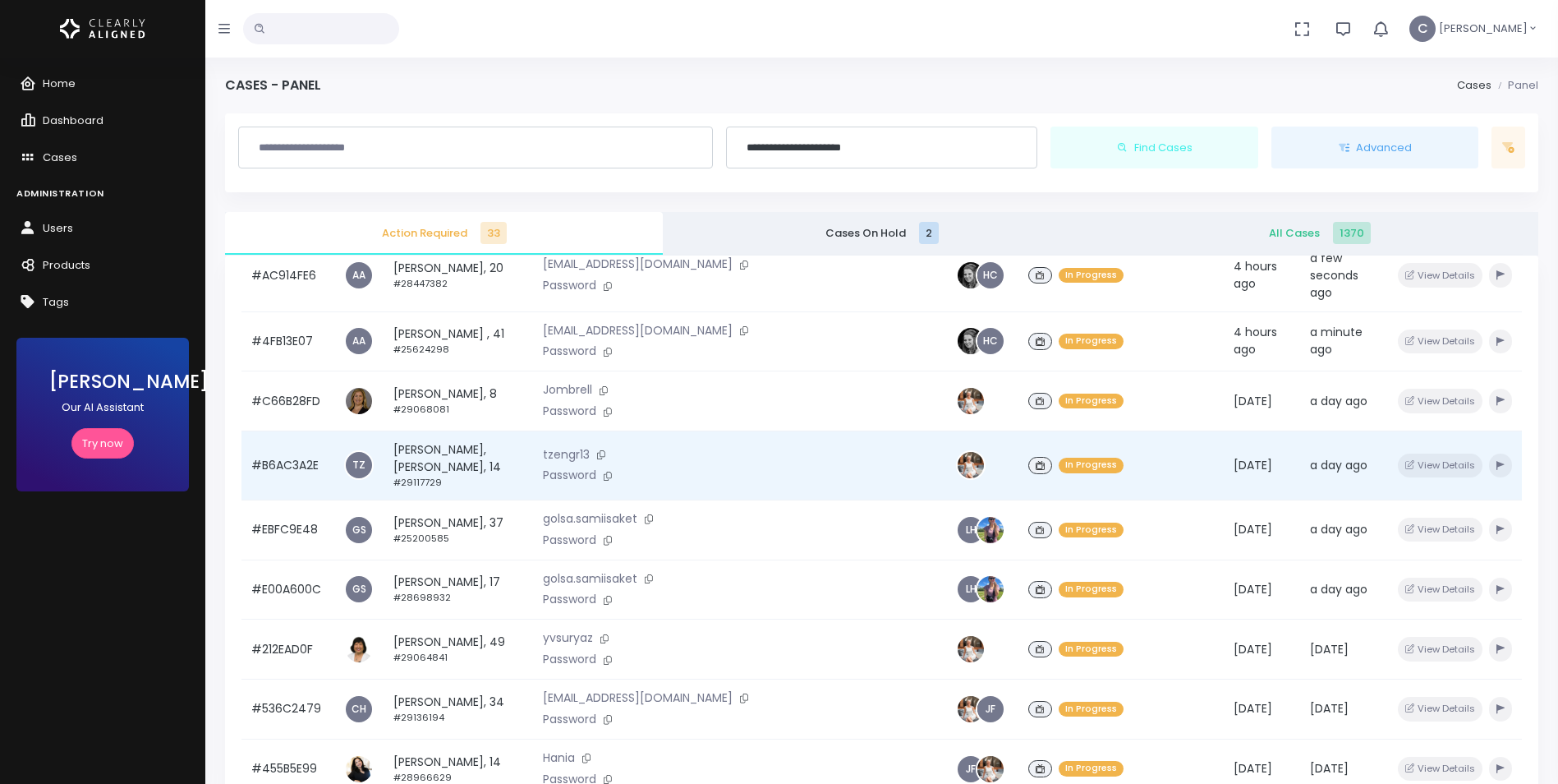
scroll to position [165, 0]
